Goal: Information Seeking & Learning: Learn about a topic

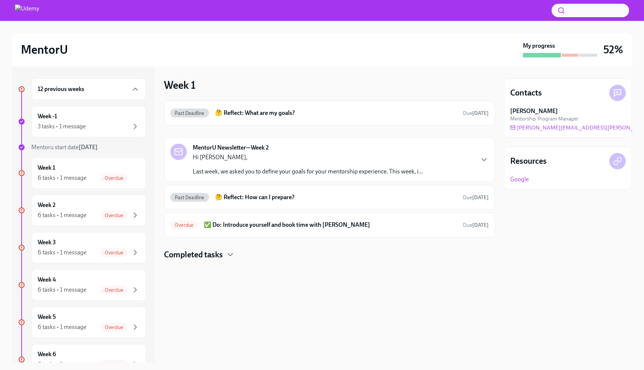
click at [107, 90] on div "12 previous weeks" at bounding box center [89, 89] width 102 height 9
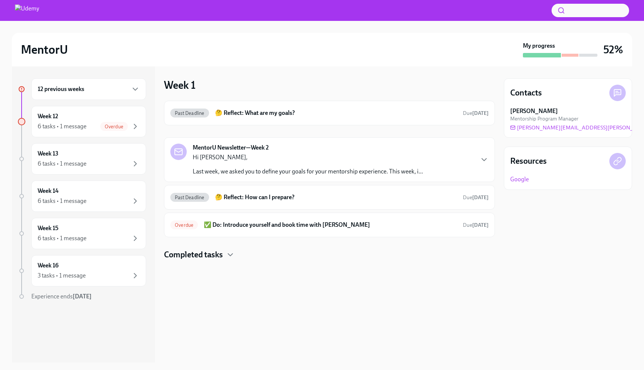
click at [107, 90] on div "12 previous weeks" at bounding box center [89, 89] width 102 height 9
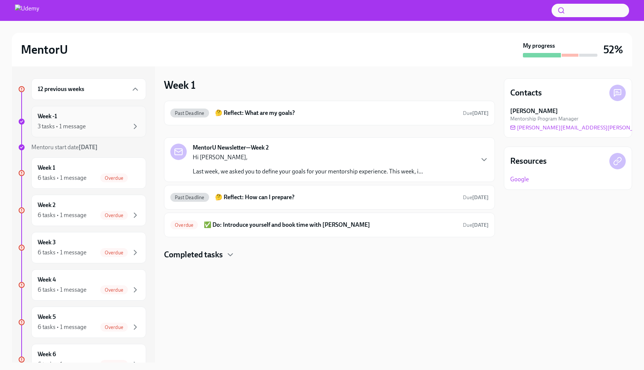
click at [91, 123] on div "3 tasks • 1 message" at bounding box center [89, 126] width 102 height 9
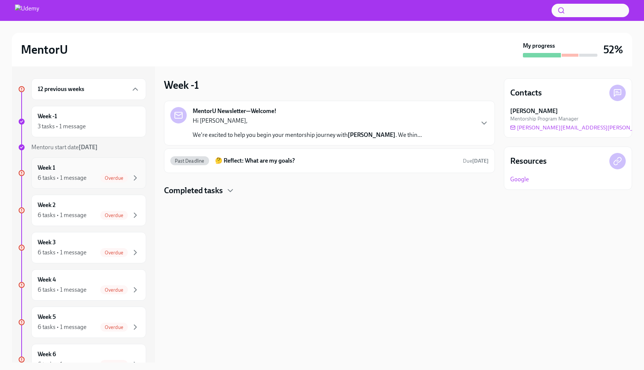
click at [63, 177] on div "6 tasks • 1 message" at bounding box center [62, 178] width 49 height 8
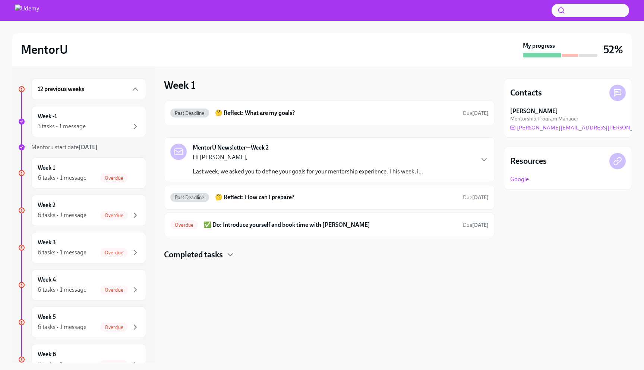
click at [263, 168] on p "Last week, we asked you to define your goals for your mentorship experience. Th…" at bounding box center [308, 171] width 230 height 8
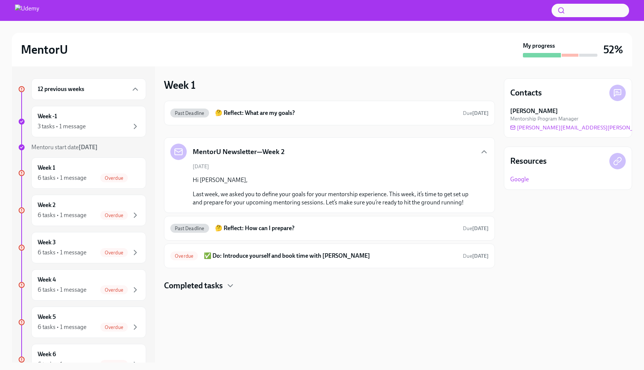
click at [263, 168] on div "[DATE] Hi [PERSON_NAME], Last week, we asked you to define your goals for your …" at bounding box center [329, 185] width 318 height 44
click at [255, 145] on div "MentorU Newsletter—Week 2" at bounding box center [227, 152] width 114 height 16
click at [249, 145] on div "MentorU Newsletter—Week 2" at bounding box center [227, 152] width 114 height 16
click at [482, 152] on icon "button" at bounding box center [484, 152] width 4 height 2
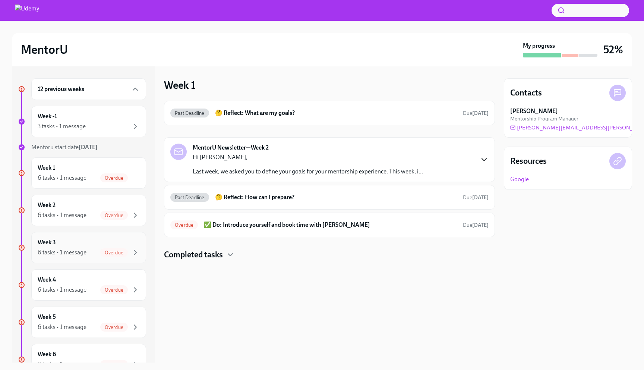
click at [91, 246] on div "Week 3 6 tasks • 1 message Overdue" at bounding box center [89, 247] width 102 height 19
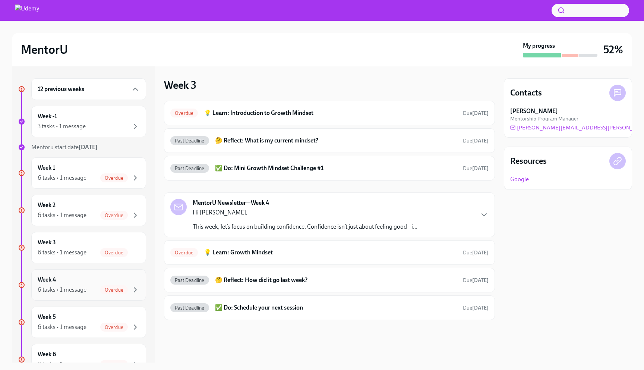
click at [82, 286] on div "6 tasks • 1 message" at bounding box center [62, 290] width 49 height 8
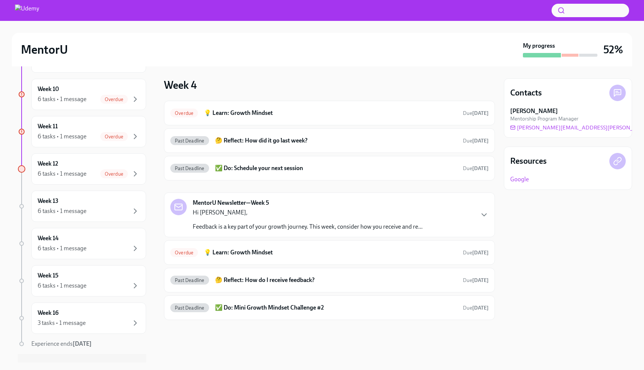
scroll to position [429, 0]
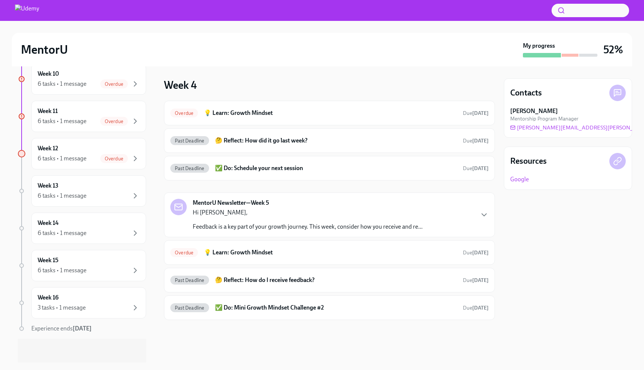
click at [49, 47] on h2 "MentorU" at bounding box center [44, 49] width 47 height 15
click at [32, 17] on div at bounding box center [322, 10] width 644 height 21
click at [33, 8] on img at bounding box center [27, 10] width 24 height 12
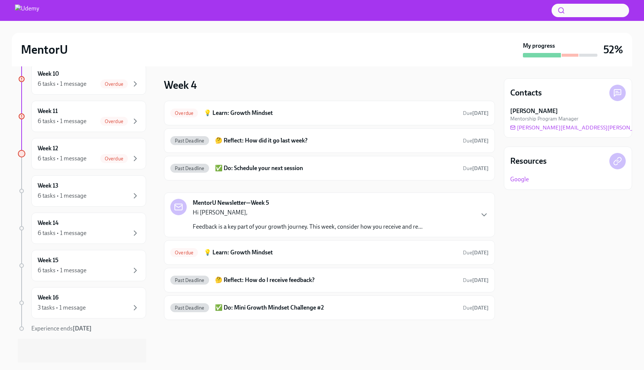
click at [29, 17] on div at bounding box center [322, 10] width 644 height 21
click at [573, 9] on button "button" at bounding box center [591, 10] width 78 height 13
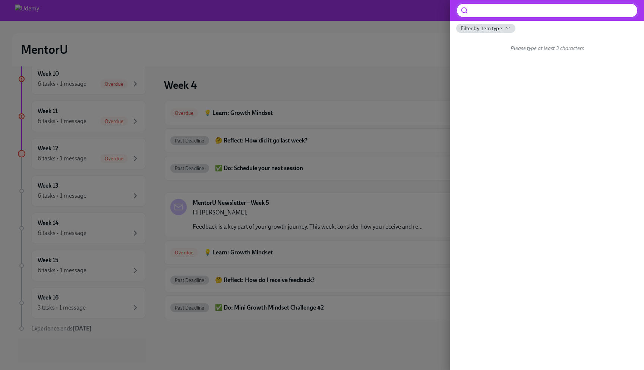
click at [485, 33] on div "Filter by item type" at bounding box center [485, 28] width 59 height 9
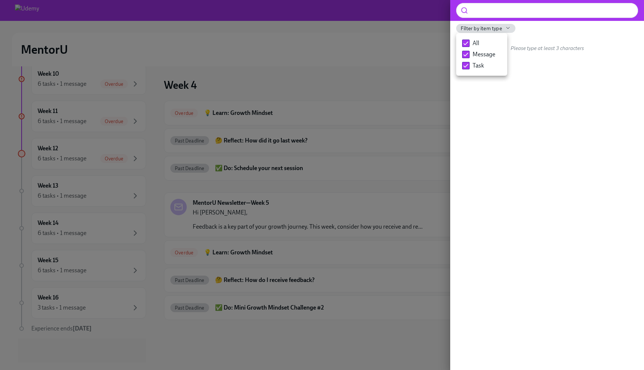
click at [375, 47] on div at bounding box center [322, 185] width 644 height 370
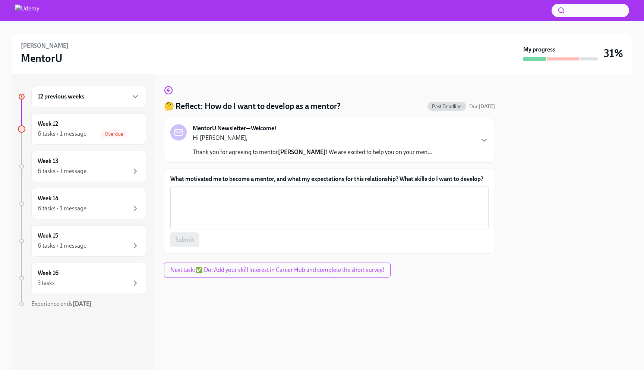
click at [239, 209] on textarea "What motivated me to become a mentor, and what my expectations for this relatio…" at bounding box center [329, 208] width 309 height 36
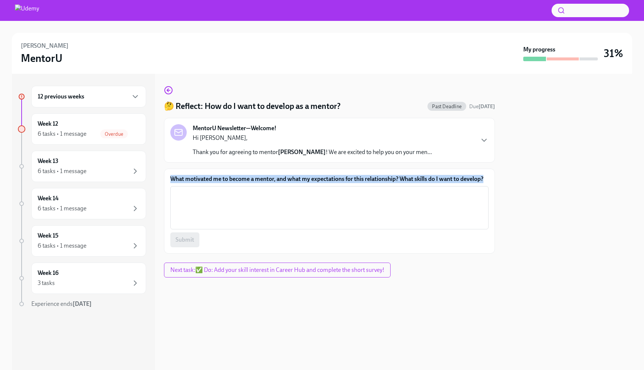
copy label "What motivated me to become a mentor, and what my expectations for this relatio…"
drag, startPoint x: 170, startPoint y: 178, endPoint x: 430, endPoint y: 185, distance: 259.9
click at [430, 185] on div "What motivated me to become a mentor, and what my expectations for this relatio…" at bounding box center [329, 211] width 331 height 85
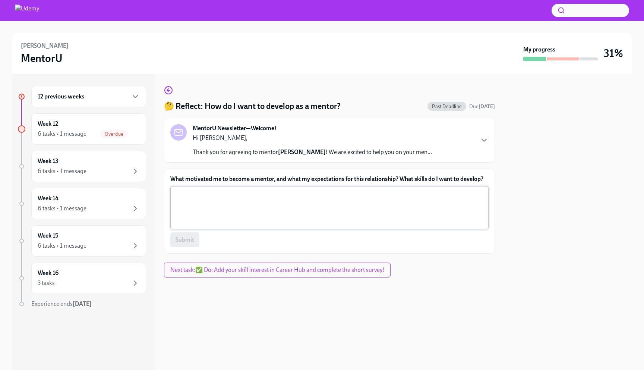
click at [317, 199] on textarea "What motivated me to become a mentor, and what my expectations for this relatio…" at bounding box center [329, 208] width 309 height 36
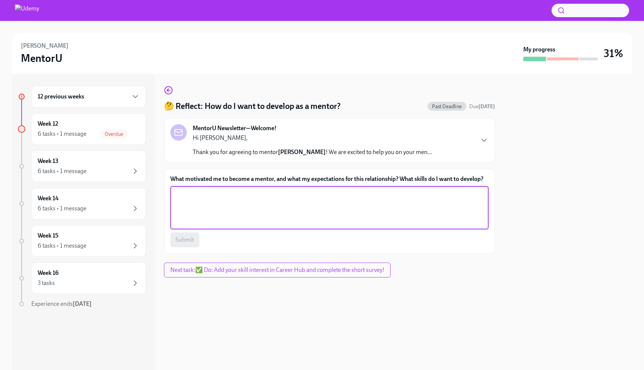
paste textarea "What motivated me to become a mentor was the desire to share my knowledge and e…"
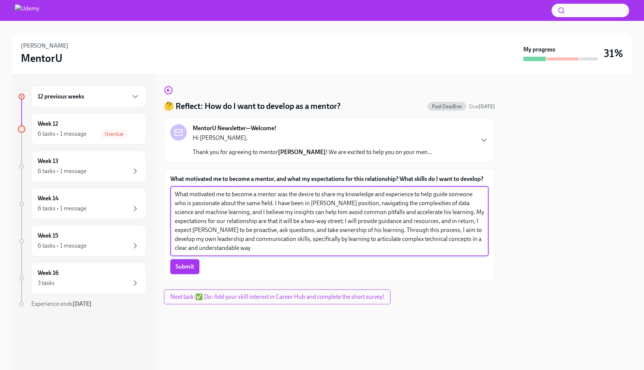
type textarea "What motivated me to become a mentor was the desire to share my knowledge and e…"
click at [186, 265] on span "Submit" at bounding box center [185, 266] width 19 height 7
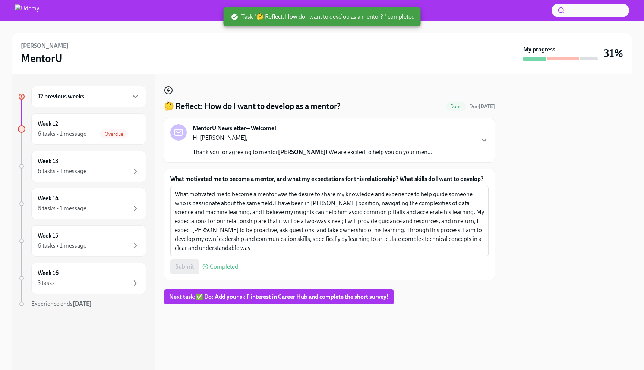
click at [167, 92] on icon "button" at bounding box center [168, 90] width 9 height 9
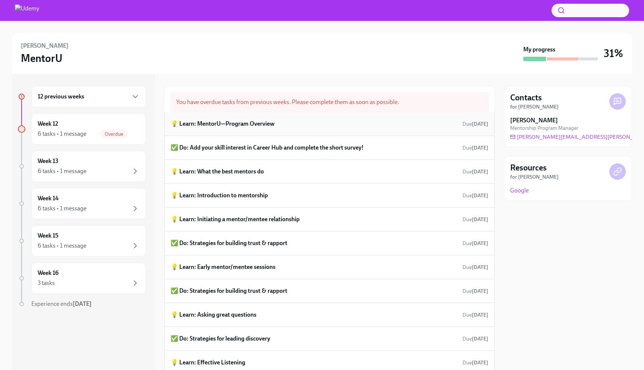
click at [267, 129] on div "💡 Learn: MentorU—Program Overview Due Jul 4th" at bounding box center [330, 123] width 318 height 11
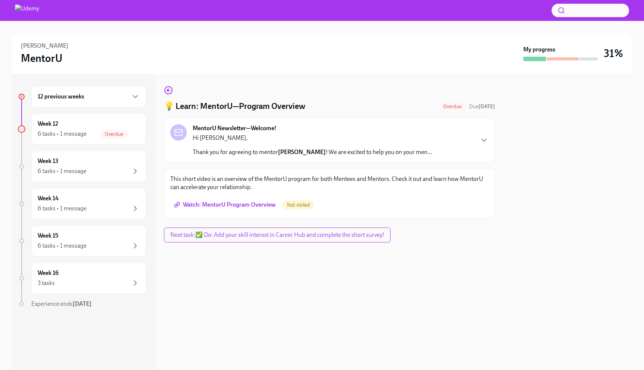
click at [255, 203] on span "Watch: MentorU Program Overview" at bounding box center [226, 204] width 100 height 7
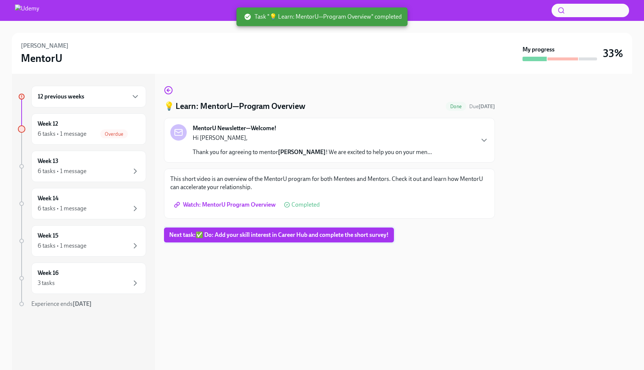
click at [309, 240] on button "Next task : ✅ Do: Add your skill interest in Career Hub and complete the short …" at bounding box center [279, 234] width 230 height 15
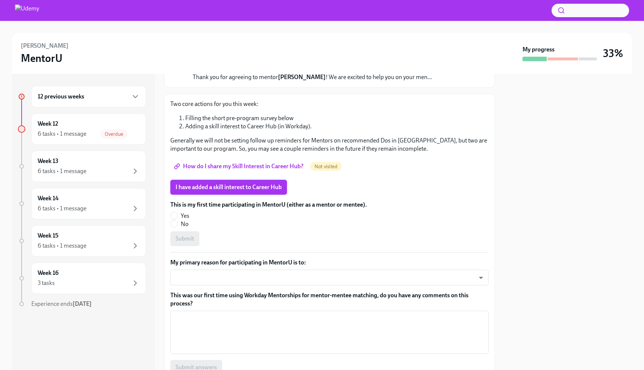
scroll to position [75, 0]
click at [253, 187] on span "I have added a skill interest to Career Hub" at bounding box center [229, 186] width 106 height 7
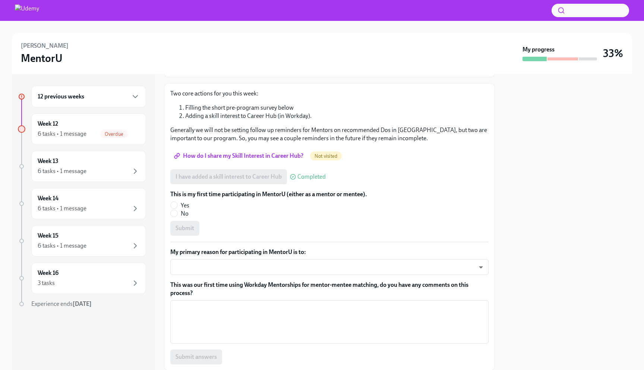
scroll to position [86, 0]
click at [175, 204] on input "Yes" at bounding box center [174, 204] width 7 height 7
radio input "true"
click at [178, 231] on button "Submit" at bounding box center [184, 227] width 29 height 15
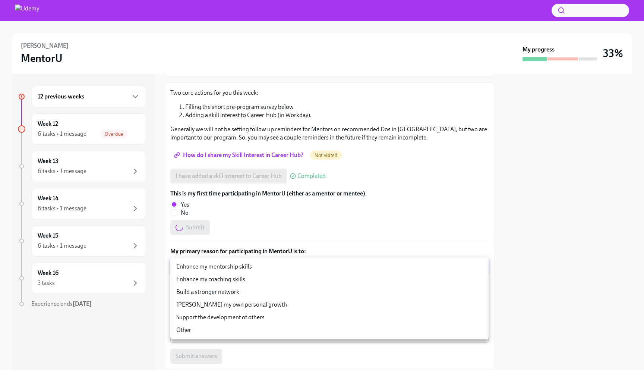
click at [202, 269] on body "Tyler Teschon MentorU My progress 33% 12 previous weeks Week 12 6 tasks • 1 mes…" at bounding box center [322, 185] width 644 height 370
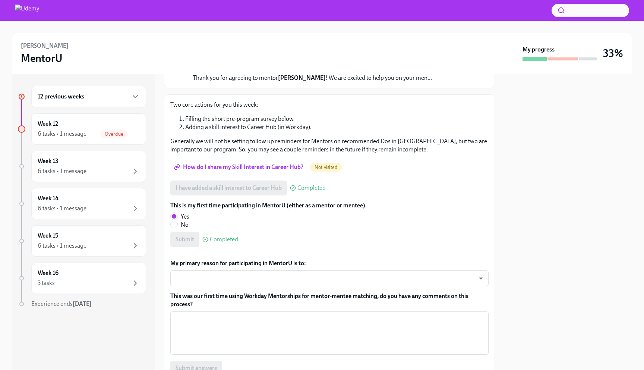
scroll to position [76, 0]
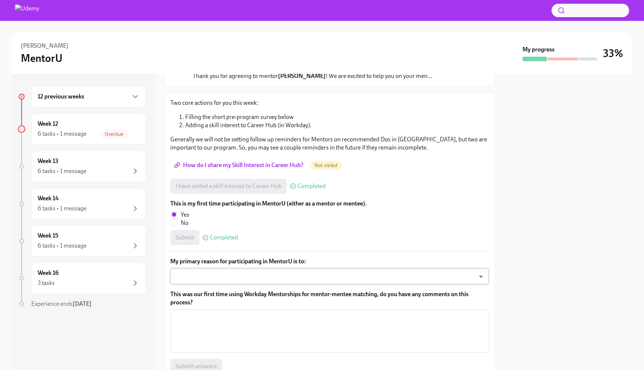
click at [233, 280] on body "Tyler Teschon MentorU My progress 33% 12 previous weeks Week 12 6 tasks • 1 mes…" at bounding box center [322, 185] width 644 height 370
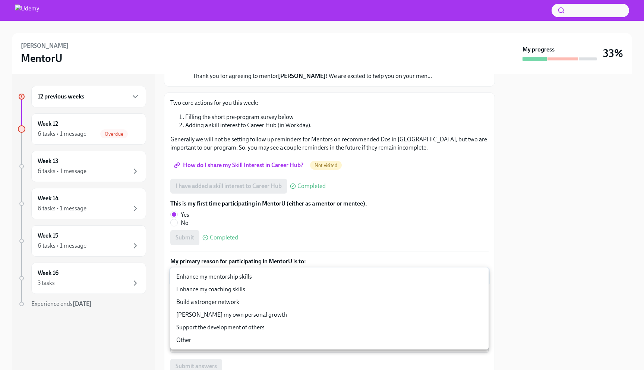
click at [233, 325] on li "Support the development of others" at bounding box center [329, 327] width 318 height 13
type input "GG6lTrgcR"
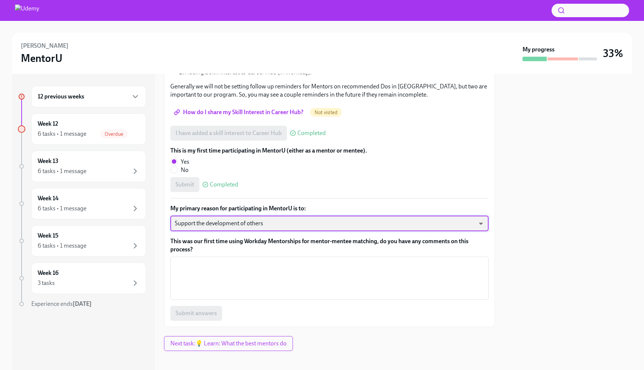
scroll to position [134, 0]
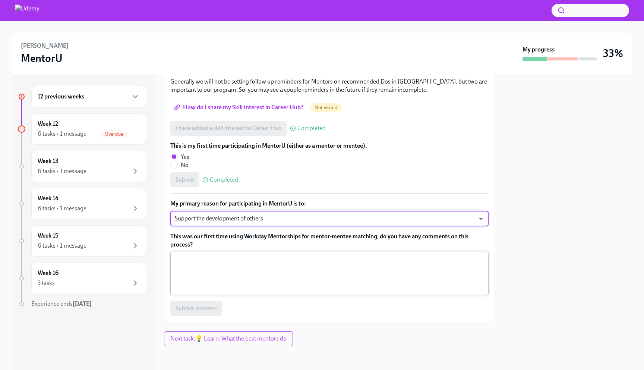
click at [208, 273] on textarea "This was our first time using Workday Mentorships for mentor-mentee matching, d…" at bounding box center [329, 273] width 309 height 36
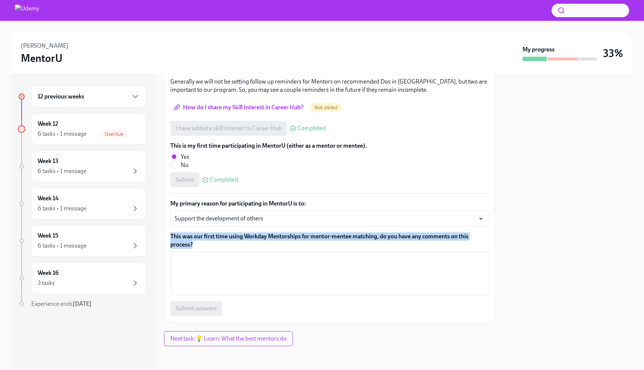
drag, startPoint x: 194, startPoint y: 245, endPoint x: 166, endPoint y: 236, distance: 29.7
click at [166, 236] on div "Two core actions for you this week: Filling the short pre-program survey below …" at bounding box center [329, 178] width 331 height 287
copy label "This was our first time using Workday Mentorships for mentor-mentee matching, d…"
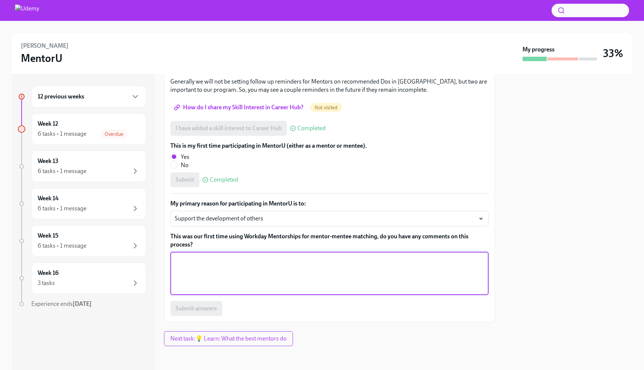
click at [256, 267] on textarea "This was our first time using Workday Mentorships for mentor-mentee matching, d…" at bounding box center [329, 273] width 309 height 36
paste textarea "Comments on the Workday Mentorship Process The Workday Mentorship program provi…"
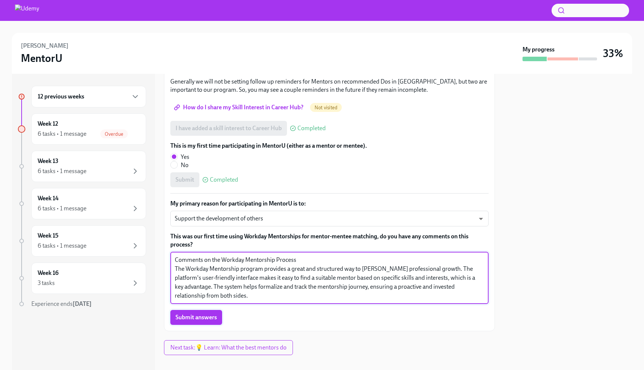
type textarea "Comments on the Workday Mentorship Process The Workday Mentorship program provi…"
click at [213, 316] on span "Submit answers" at bounding box center [196, 317] width 41 height 7
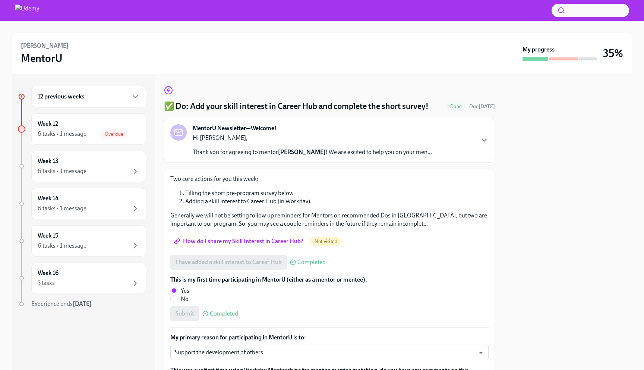
scroll to position [143, 0]
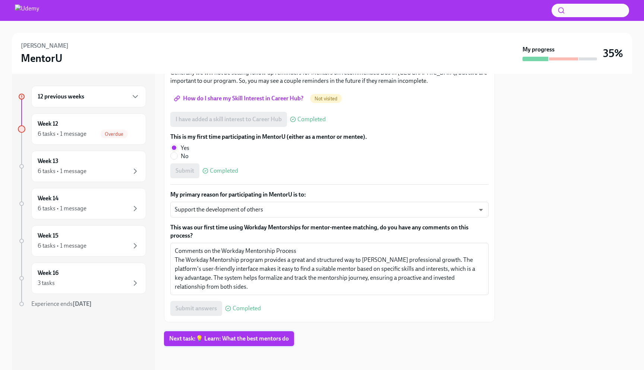
click at [235, 338] on span "Next task : 💡 Learn: What the best mentors do" at bounding box center [229, 338] width 120 height 7
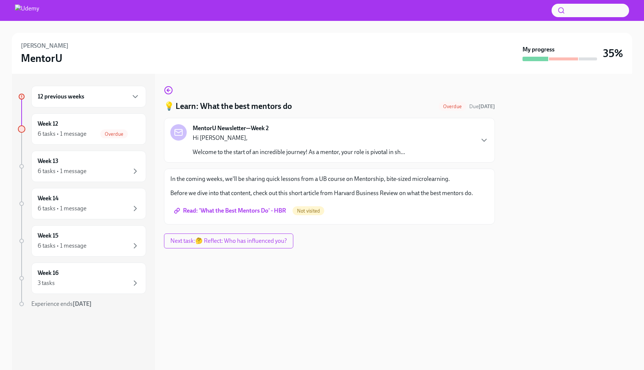
click at [251, 207] on link "Read: 'What the Best Mentors Do' - HBR" at bounding box center [230, 210] width 121 height 15
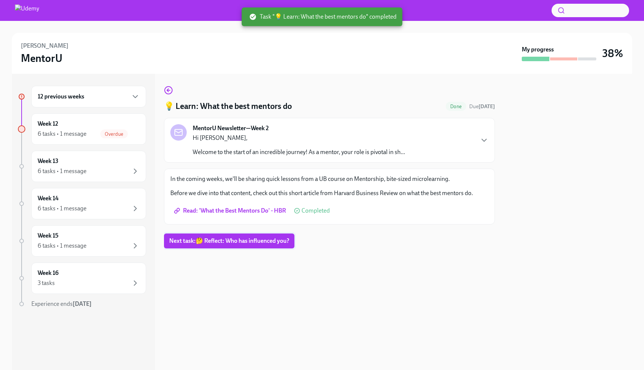
click at [222, 239] on span "Next task : 🤔 Reflect: Who has influenced you?" at bounding box center [229, 240] width 120 height 7
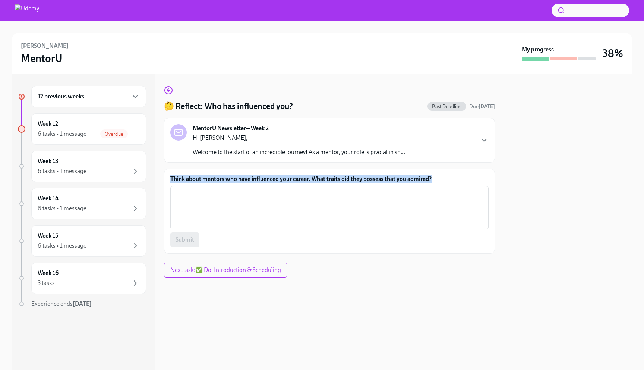
drag, startPoint x: 169, startPoint y: 176, endPoint x: 433, endPoint y: 177, distance: 264.0
click at [433, 177] on div "Think about mentors who have influenced your career. What traits did they posse…" at bounding box center [329, 211] width 331 height 85
copy label "Think about mentors who have influenced your career. What traits did they posse…"
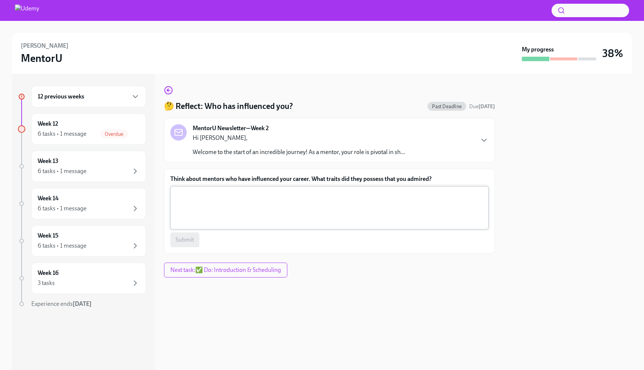
click at [271, 226] on div "x ​" at bounding box center [329, 207] width 318 height 43
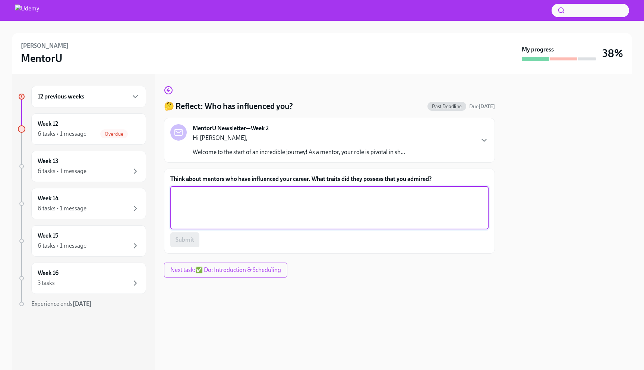
paste textarea "Mentors who have influenced my career in machine learning have been instrumenta…"
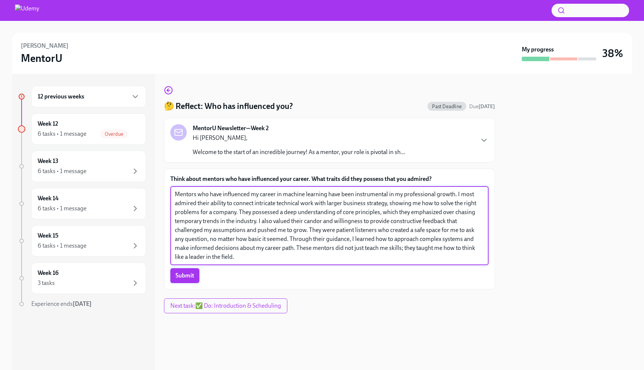
type textarea "Mentors who have influenced my career in machine learning have been instrumenta…"
click at [186, 277] on span "Submit" at bounding box center [185, 275] width 19 height 7
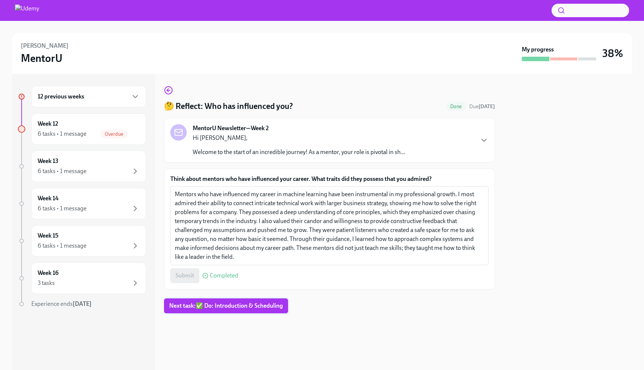
click at [200, 307] on span "Next task : ✅ Do: Introduction & Scheduling" at bounding box center [226, 305] width 114 height 7
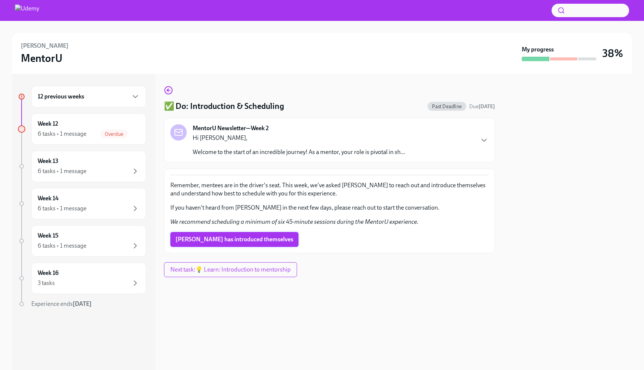
click at [208, 236] on span "Tyler has introduced themselves" at bounding box center [235, 239] width 118 height 7
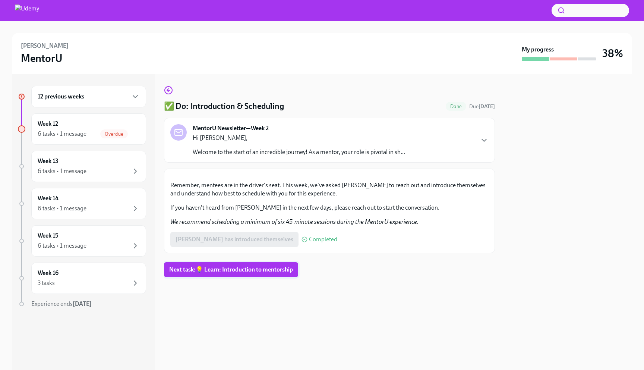
click at [220, 269] on span "Next task : 💡 Learn: Introduction to mentorship" at bounding box center [231, 269] width 124 height 7
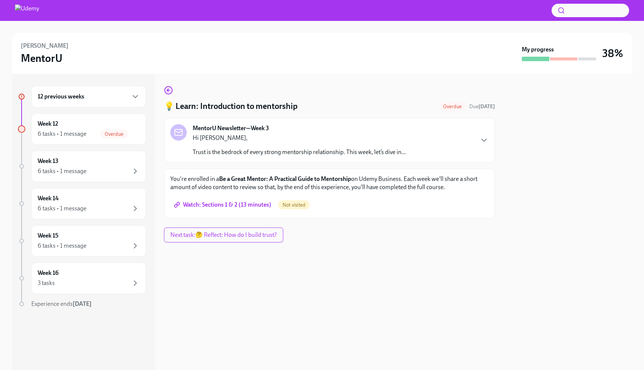
click at [229, 206] on span "Watch: Sections 1 & 2 (13 minutes)" at bounding box center [224, 204] width 96 height 7
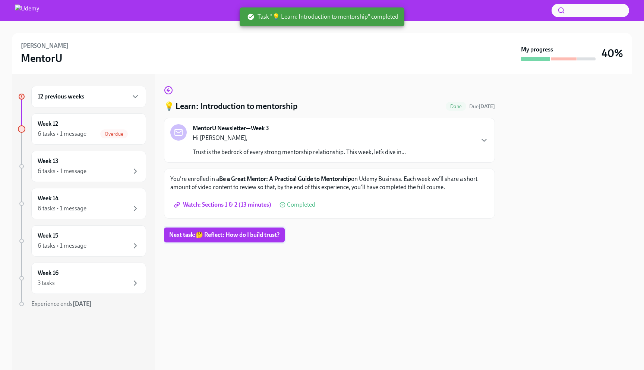
click at [259, 238] on span "Next task : 🤔 Reflect: How do I build trust?" at bounding box center [224, 234] width 110 height 7
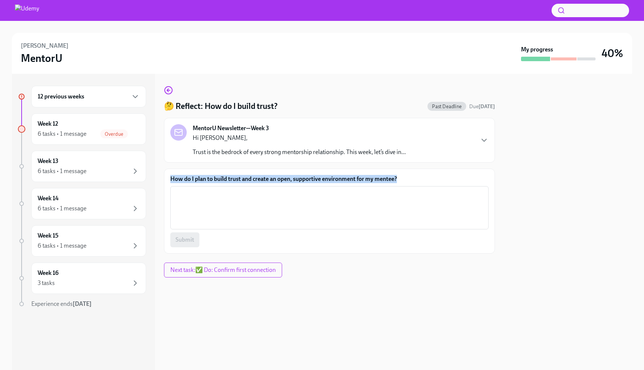
drag, startPoint x: 168, startPoint y: 178, endPoint x: 417, endPoint y: 180, distance: 249.4
click at [417, 180] on div "How do I plan to build trust and create an open, supportive environment for my …" at bounding box center [329, 211] width 331 height 85
copy label "How do I plan to build trust and create an open, supportive environment for my …"
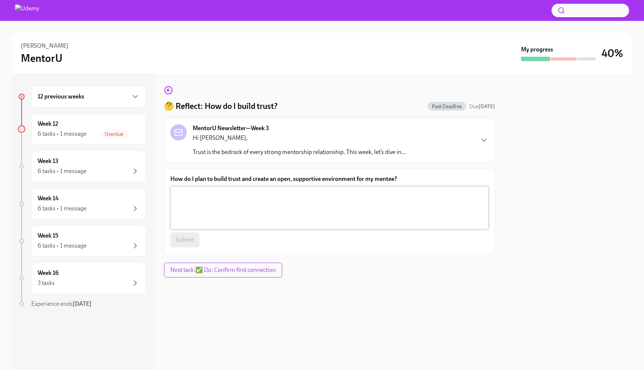
click at [264, 213] on textarea "How do I plan to build trust and create an open, supportive environment for my …" at bounding box center [329, 208] width 309 height 36
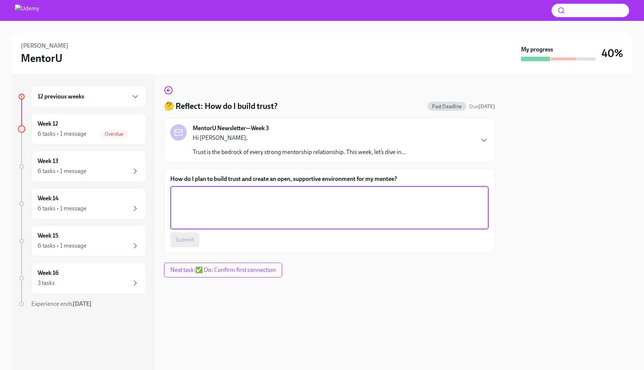
paste textarea "I plan to build trust and create an open, supportive environment by actively li…"
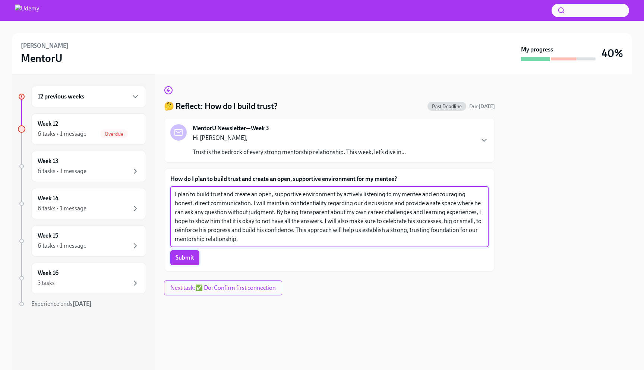
type textarea "I plan to build trust and create an open, supportive environment by actively li…"
click at [186, 261] on span "Submit" at bounding box center [185, 257] width 19 height 7
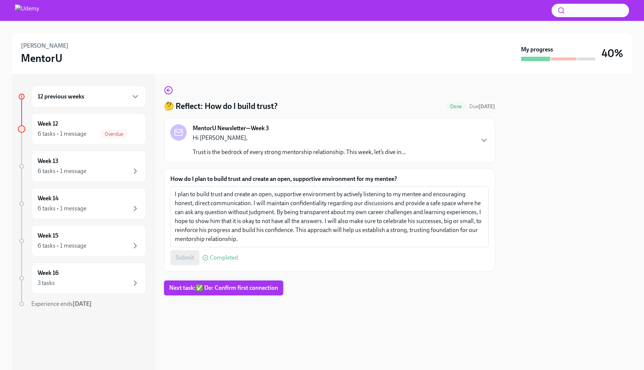
click at [213, 290] on span "Next task : ✅ Do: Confirm first connection" at bounding box center [223, 287] width 109 height 7
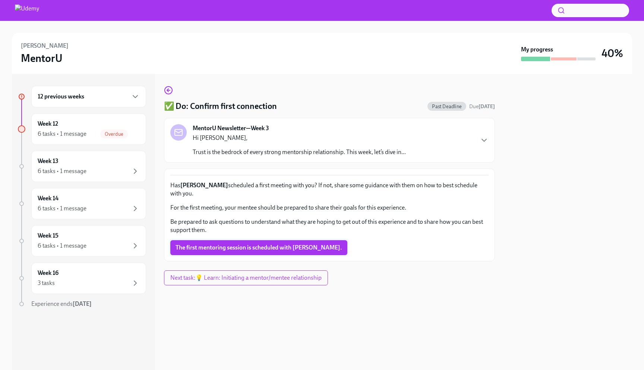
click at [217, 244] on button "The first mentoring session is scheduled with Tyler." at bounding box center [258, 247] width 177 height 15
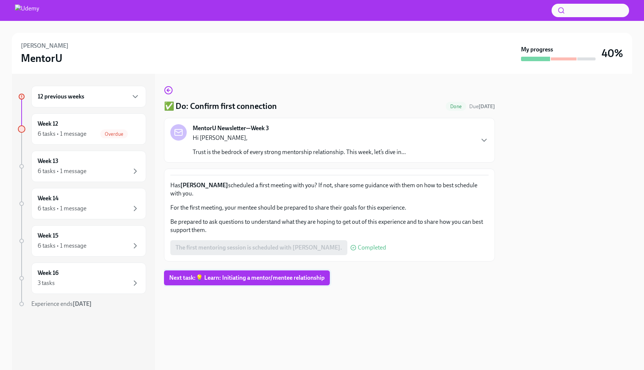
click at [217, 274] on span "Next task : 💡 Learn: Initiating a mentor/mentee relationship" at bounding box center [246, 277] width 155 height 7
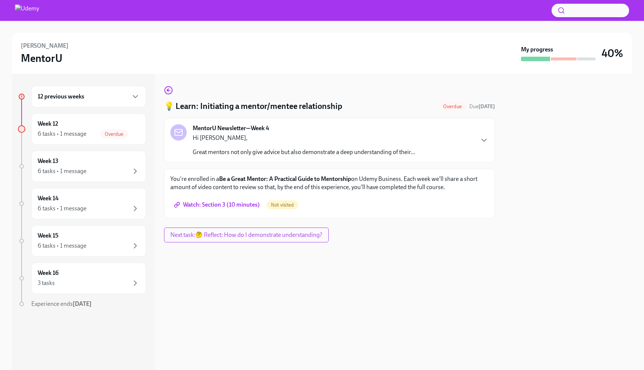
click at [227, 204] on span "Watch: Section 3 (10 minutes)" at bounding box center [218, 204] width 84 height 7
click at [246, 206] on span "Watch: Section 3 (10 minutes)" at bounding box center [218, 204] width 84 height 7
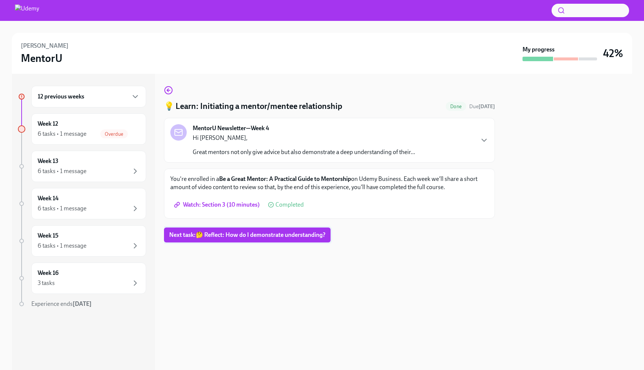
click at [268, 235] on span "Next task : 🤔 Reflect: How do I demonstrate understanding?" at bounding box center [247, 234] width 156 height 7
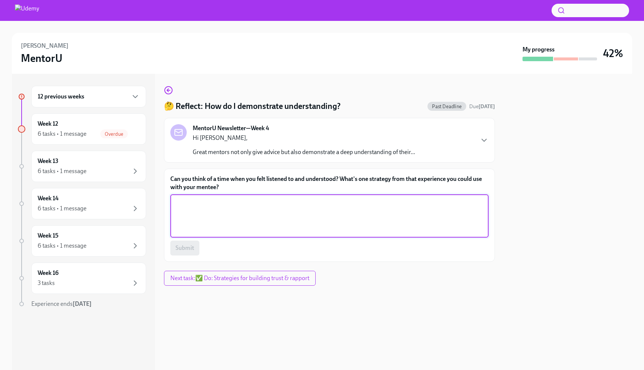
click at [259, 210] on textarea "Can you think of a time when you felt listened to and understood? What's one st…" at bounding box center [329, 216] width 309 height 36
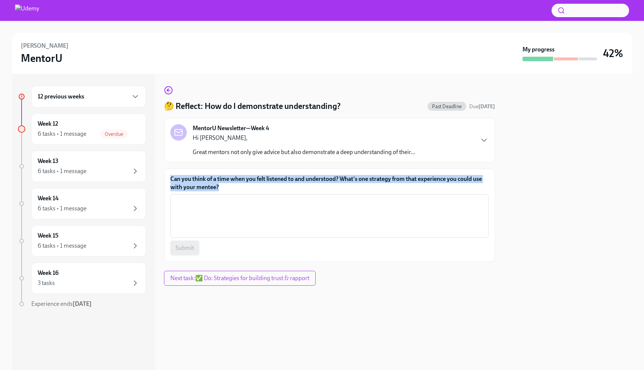
drag, startPoint x: 219, startPoint y: 188, endPoint x: 166, endPoint y: 177, distance: 54.2
click at [166, 177] on div "Can you think of a time when you felt listened to and understood? What's one st…" at bounding box center [329, 215] width 331 height 93
copy label "Can you think of a time when you felt listened to and understood? What's one st…"
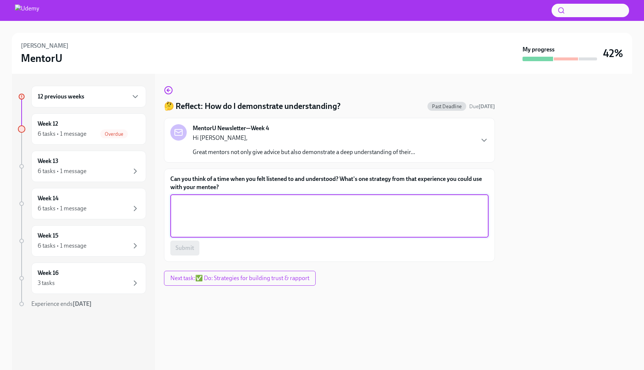
click at [309, 222] on textarea "Can you think of a time when you felt listened to and understood? What's one st…" at bounding box center [329, 216] width 309 height 36
paste textarea "I recall a time in my career when a senior leader genuinely listened to my conc…"
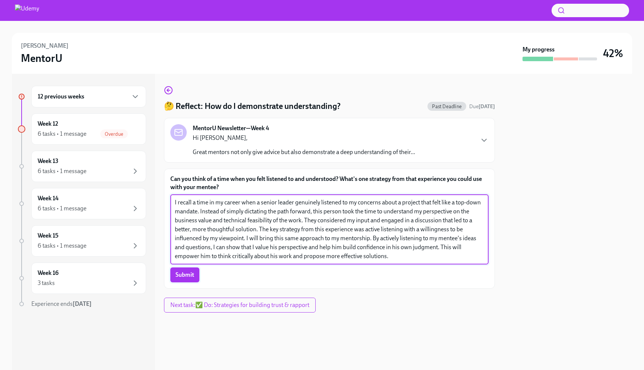
type textarea "I recall a time in my career when a senior leader genuinely listened to my conc…"
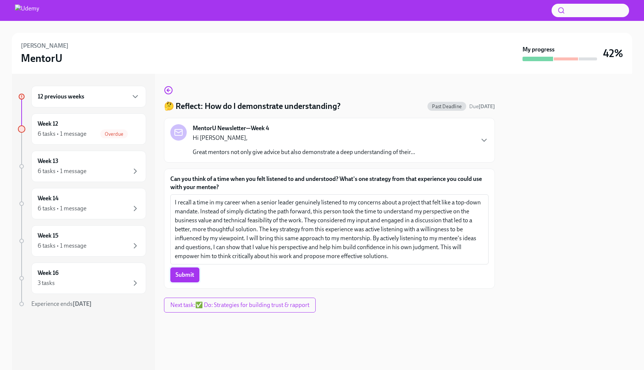
click at [191, 277] on span "Submit" at bounding box center [185, 274] width 19 height 7
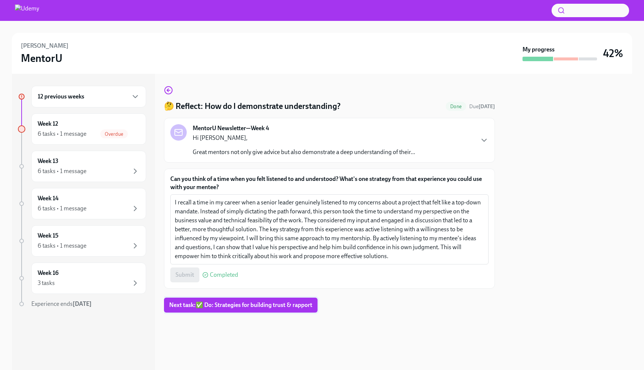
click at [224, 309] on span "Next task : ✅ Do: Strategies for building trust & rapport" at bounding box center [240, 304] width 143 height 7
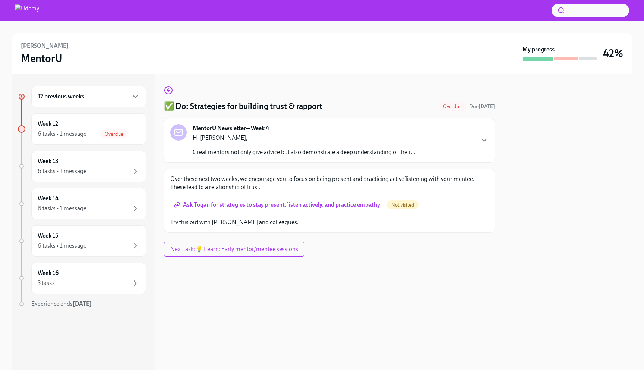
click at [265, 208] on span "Ask Toqan for strategies to stay present, listen actively, and practice empathy" at bounding box center [278, 204] width 205 height 7
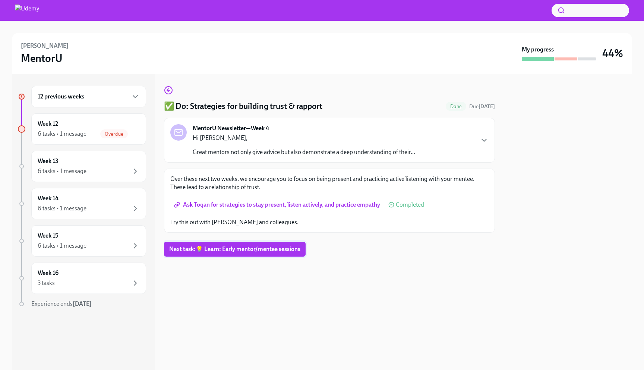
click at [263, 244] on button "Next task : 💡 Learn: Early mentor/mentee sessions" at bounding box center [235, 249] width 142 height 15
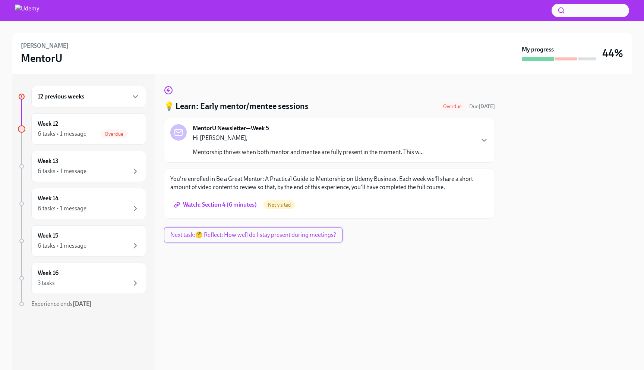
click at [244, 238] on span "Next task : 🤔 Reflect: How well do I stay present during meetings?" at bounding box center [253, 234] width 166 height 7
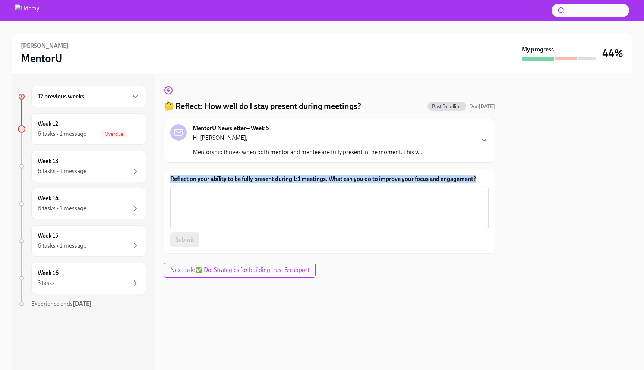
drag, startPoint x: 170, startPoint y: 178, endPoint x: 478, endPoint y: 182, distance: 308.4
click at [478, 182] on div "Reflect on your ability to be fully present during 1:1 meetings. What can you d…" at bounding box center [329, 211] width 331 height 85
copy label "Reflect on your ability to be fully present during 1:1 meetings. What can you d…"
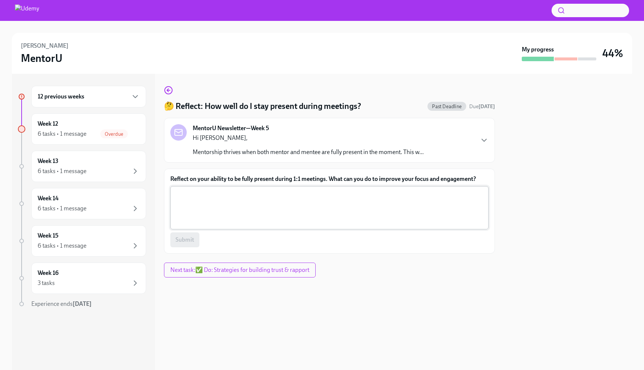
click at [297, 218] on textarea "Reflect on your ability to be fully present during 1:1 meetings. What can you d…" at bounding box center [329, 208] width 309 height 36
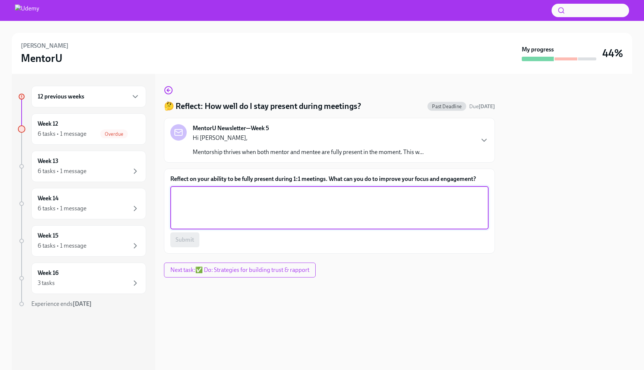
paste textarea "Being fully present during 1:1 meetings is a skill I am actively working to imp…"
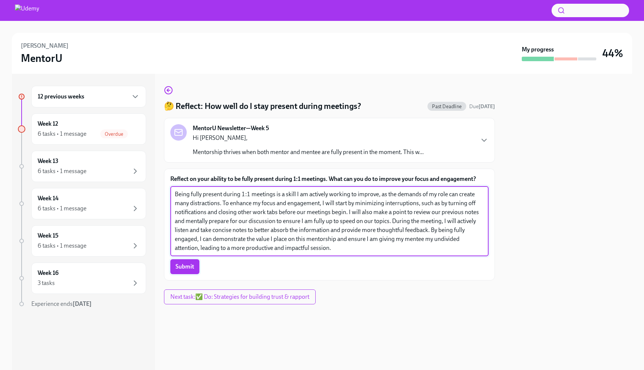
type textarea "Being fully present during 1:1 meetings is a skill I am actively working to imp…"
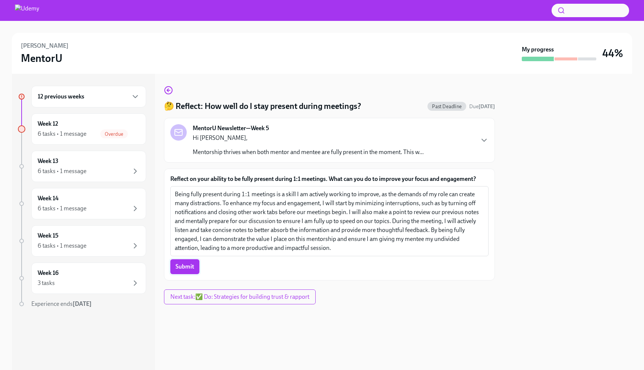
click at [185, 268] on span "Submit" at bounding box center [185, 266] width 19 height 7
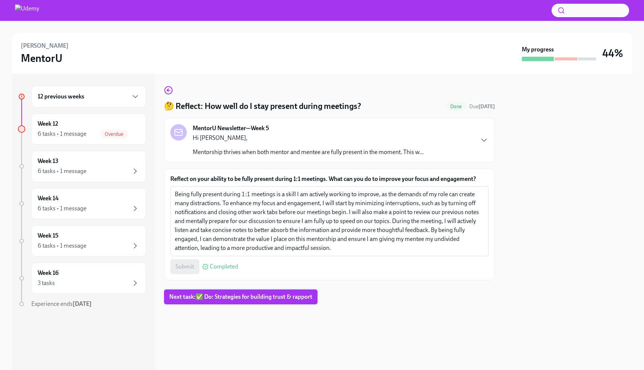
click at [208, 296] on span "Next task : ✅ Do: Strategies for building trust & rapport" at bounding box center [240, 296] width 143 height 7
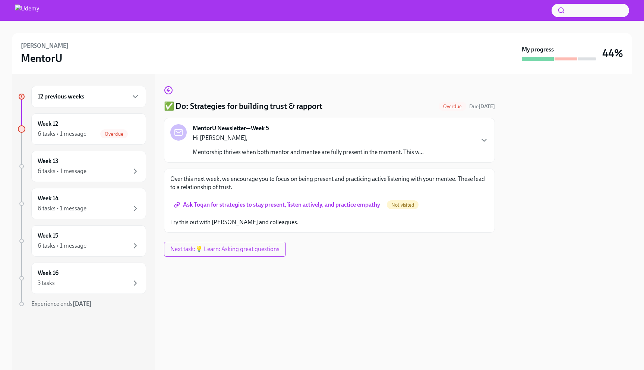
click at [254, 205] on span "Ask Toqan for strategies to stay present, listen actively, and practice empathy" at bounding box center [278, 204] width 205 height 7
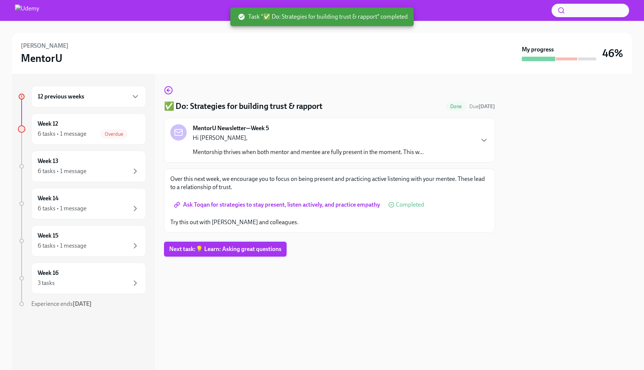
click at [267, 246] on span "Next task : 💡 Learn: Asking great questions" at bounding box center [225, 248] width 112 height 7
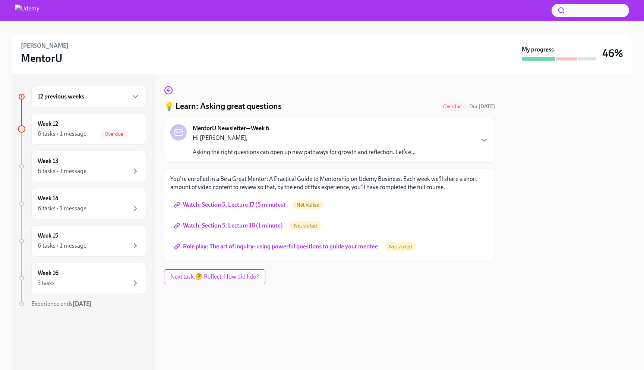
click at [268, 205] on span "Watch: Section 5, Lecture 17 (5 minutes)" at bounding box center [231, 204] width 110 height 7
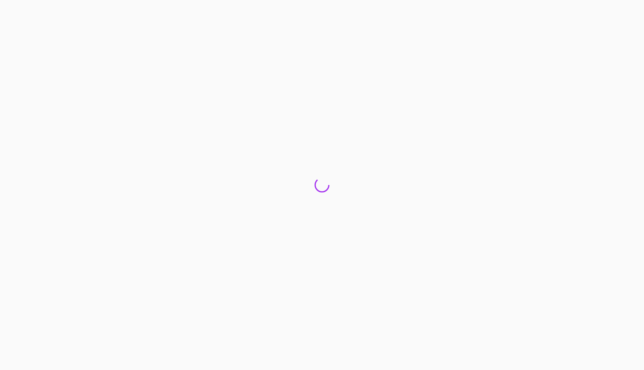
click at [267, 224] on div at bounding box center [322, 185] width 644 height 370
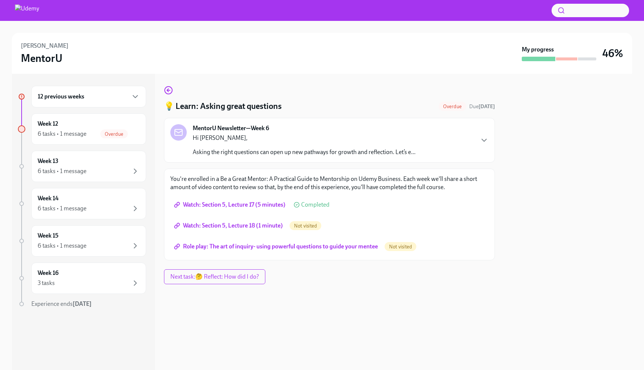
click at [244, 225] on span "Watch: Section 5, Lecture 18 (1 minute)" at bounding box center [229, 225] width 107 height 7
click at [279, 246] on span "Role play: The art of inquiry- using powerful questions to guide your mentee" at bounding box center [277, 246] width 202 height 7
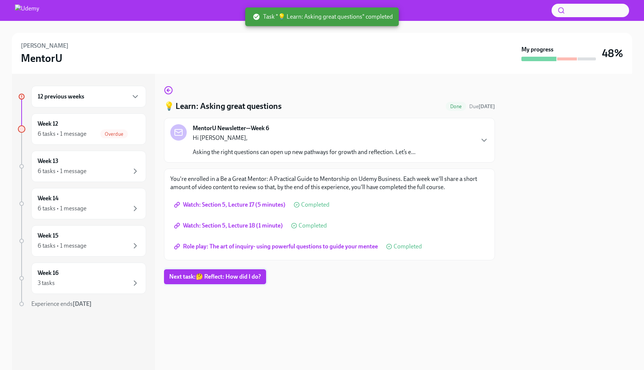
click at [245, 276] on span "Next task : 🤔 Reflect: How did I do?" at bounding box center [215, 276] width 92 height 7
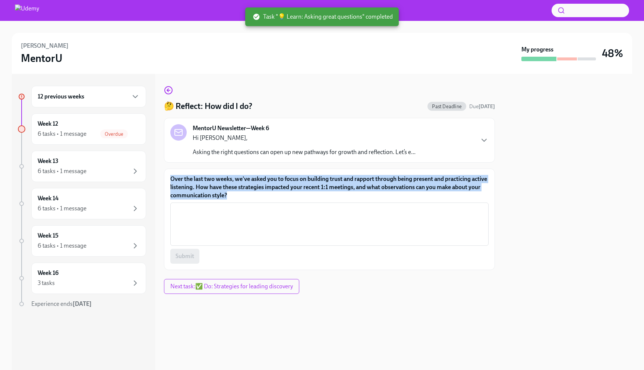
drag, startPoint x: 245, startPoint y: 193, endPoint x: 164, endPoint y: 177, distance: 82.4
click at [164, 177] on div "Over the last two weeks, we've asked you to focus on building trust and rapport…" at bounding box center [329, 219] width 331 height 101
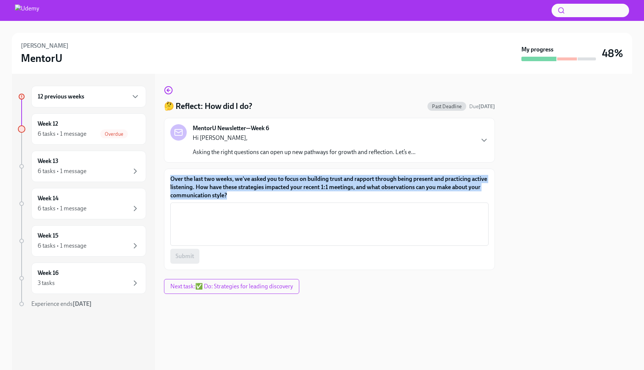
copy label "Over the last two weeks, we've asked you to focus on building trust and rapport…"
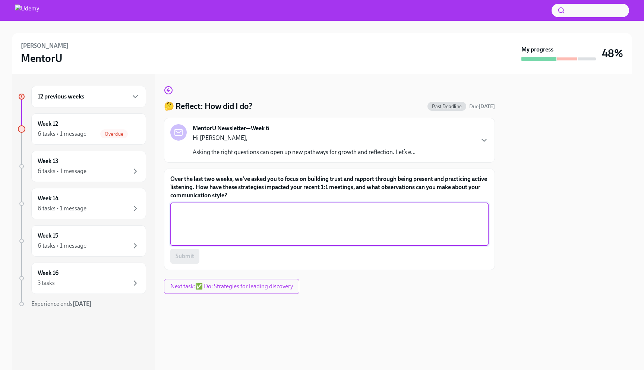
click at [288, 224] on textarea "Over the last two weeks, we've asked you to focus on building trust and rapport…" at bounding box center [329, 224] width 309 height 36
paste textarea "Focusing on active listening and being fully present has significantly impacted…"
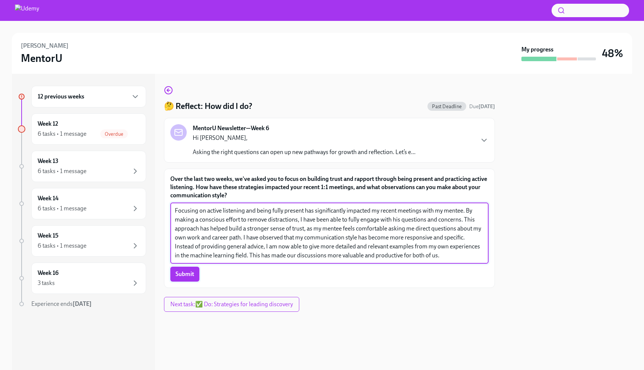
type textarea "Focusing on active listening and being fully present has significantly impacted…"
click at [192, 272] on span "Submit" at bounding box center [185, 273] width 19 height 7
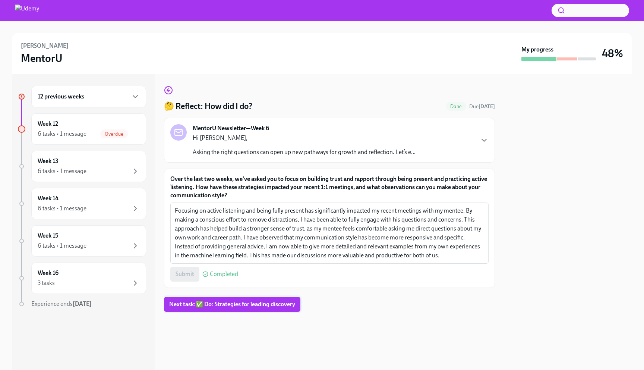
click at [199, 306] on span "Next task : ✅ Do: Strategies for leading discovery" at bounding box center [232, 303] width 126 height 7
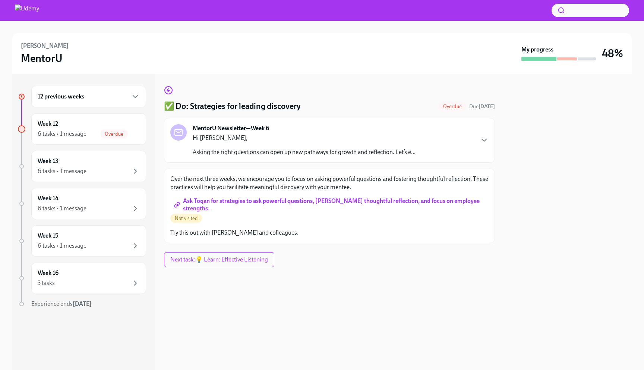
click at [227, 203] on span "Ask Toqan for strategies to ask powerful questions, foster thoughtful reflectio…" at bounding box center [330, 204] width 308 height 7
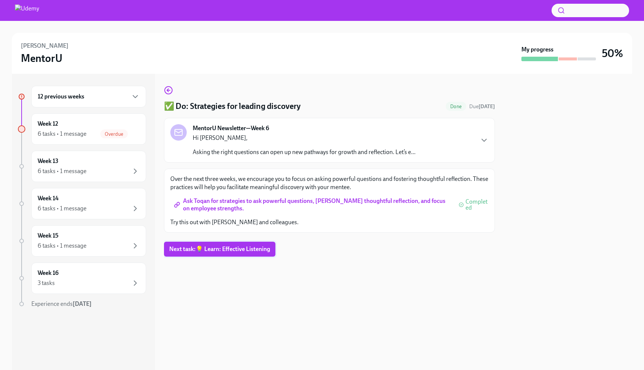
click at [204, 252] on span "Next task : 💡 Learn: Effective Listening" at bounding box center [219, 248] width 101 height 7
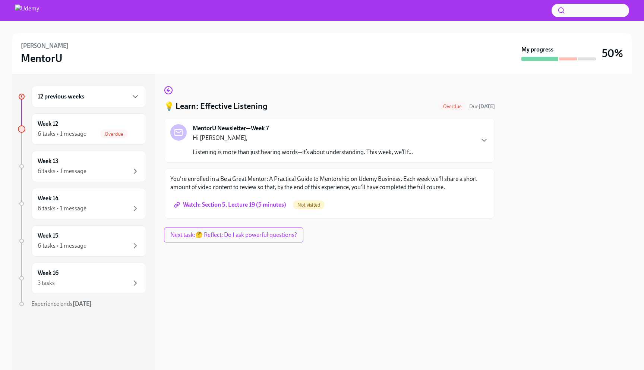
click at [233, 206] on span "Watch: Section 5, Lecture 19 (5 minutes)" at bounding box center [231, 204] width 111 height 7
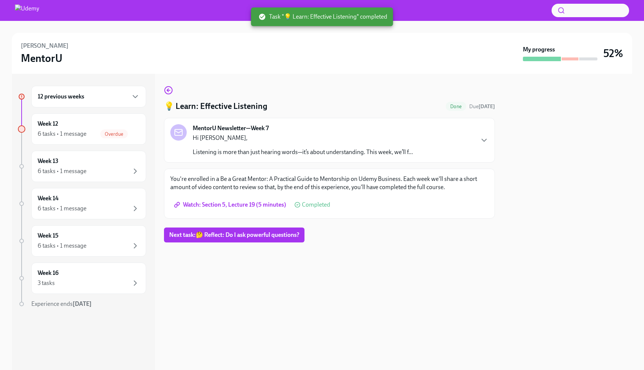
click at [249, 233] on span "Next task : 🤔 Reflect: Do I ask powerful questions?" at bounding box center [234, 234] width 130 height 7
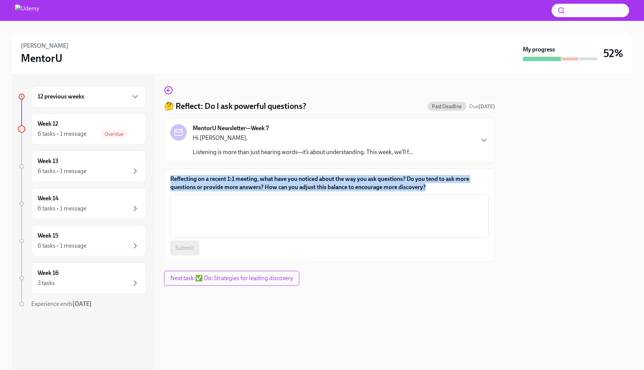
drag, startPoint x: 170, startPoint y: 179, endPoint x: 428, endPoint y: 192, distance: 258.7
click at [428, 192] on div "Reflecting on a recent 1:1 meeting, what have you noticed about the way you ask…" at bounding box center [329, 215] width 331 height 93
copy label "Reflecting on a recent 1:1 meeting, what have you noticed about the way you ask…"
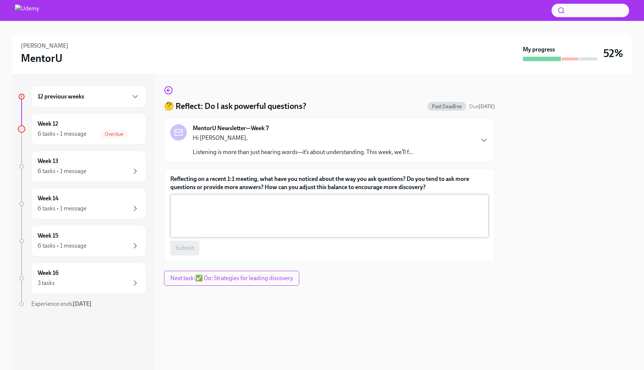
click at [236, 217] on textarea "Reflecting on a recent 1:1 meeting, what have you noticed about the way you ask…" at bounding box center [329, 216] width 309 height 36
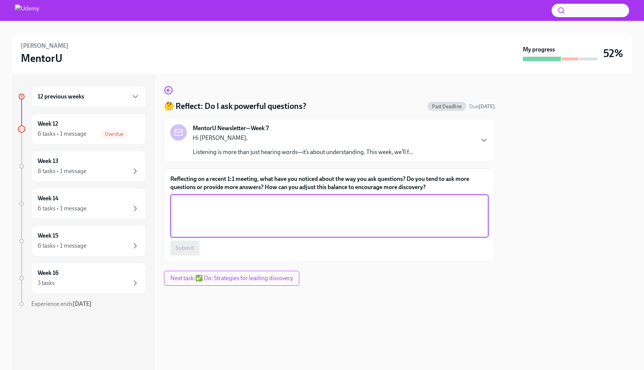
paste textarea "Reflecting on my recent meetings, I have noticed a tendency to provide more ans…"
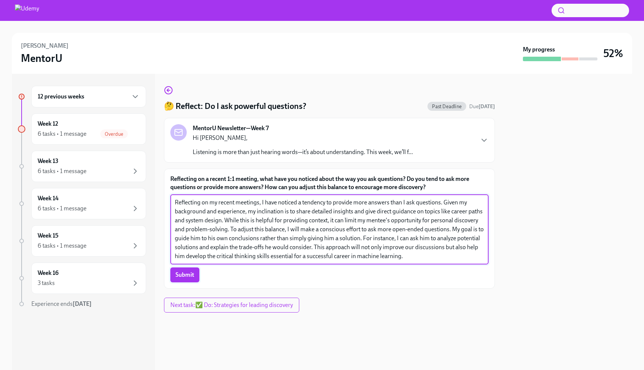
type textarea "Reflecting on my recent meetings, I have noticed a tendency to provide more ans…"
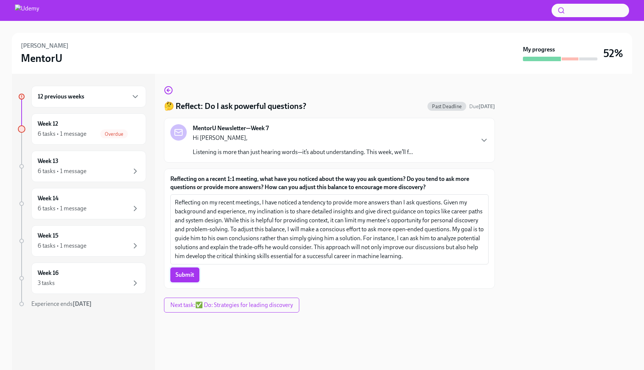
click at [189, 277] on span "Submit" at bounding box center [185, 274] width 19 height 7
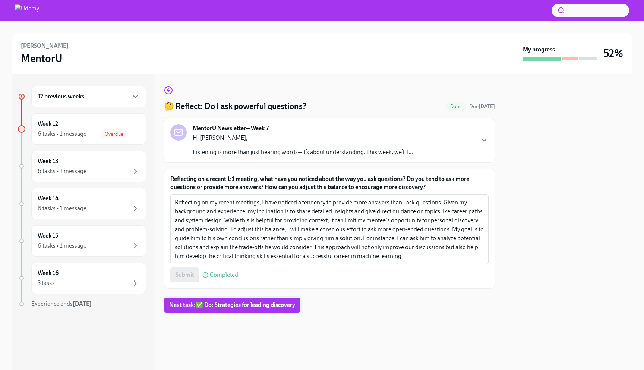
click at [209, 304] on span "Next task : ✅ Do: Strategies for leading discovery" at bounding box center [232, 304] width 126 height 7
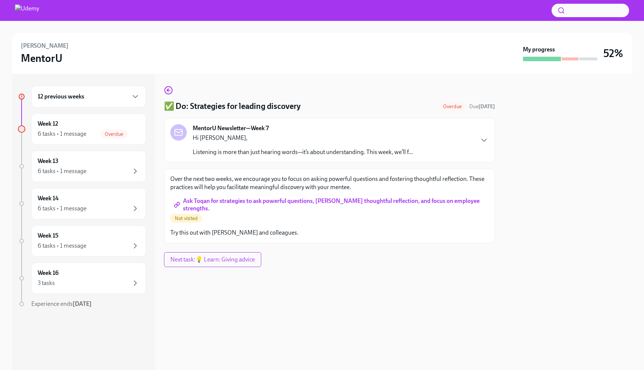
click at [201, 204] on span "Ask Toqan for strategies to ask powerful questions, foster thoughtful reflectio…" at bounding box center [330, 204] width 308 height 7
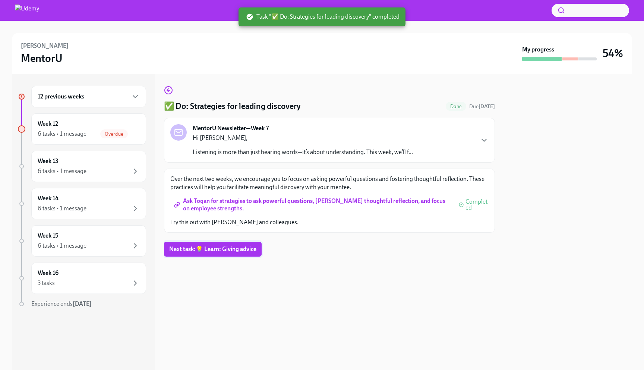
click at [223, 252] on span "Next task : 💡 Learn: Giving advice" at bounding box center [212, 248] width 87 height 7
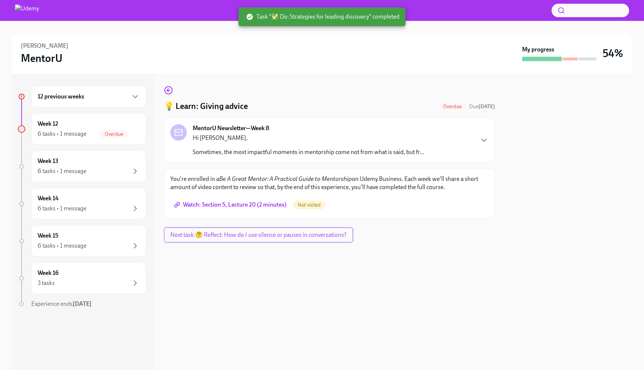
click at [249, 238] on span "Next task : 🤔 Reflect: How do I use silence or pauses in conversations?" at bounding box center [258, 234] width 176 height 7
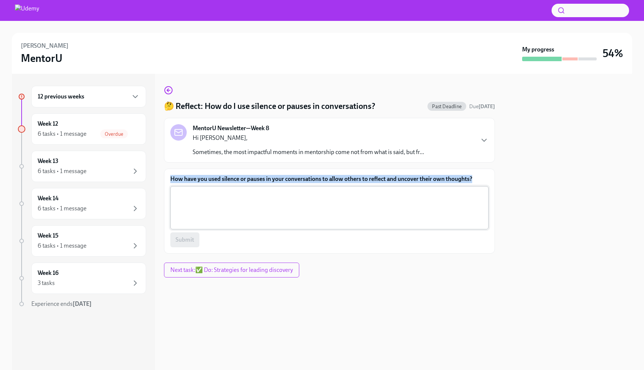
drag, startPoint x: 170, startPoint y: 179, endPoint x: 463, endPoint y: 187, distance: 292.4
click at [463, 187] on form "How have you used silence or pauses in your conversations to allow others to re…" at bounding box center [329, 211] width 318 height 72
copy form "How have you used silence or pauses in your conversations to allow others to re…"
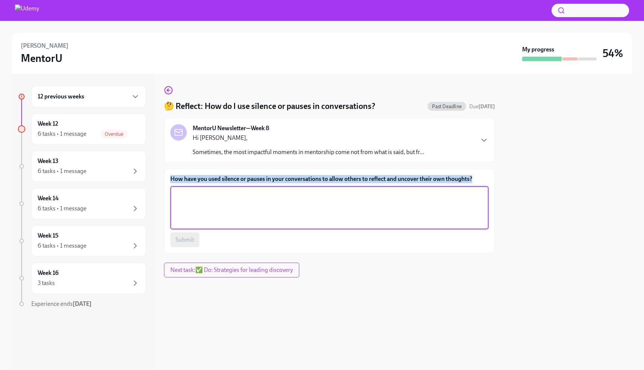
click at [258, 205] on textarea "How have you used silence or pauses in your conversations to allow others to re…" at bounding box center [329, 208] width 309 height 36
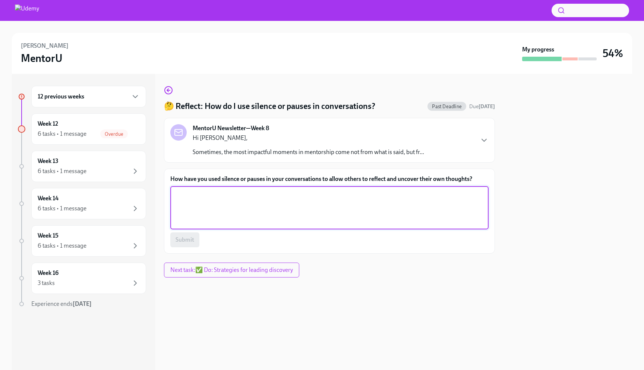
paste textarea "I have begun to use silence as a deliberate tool to improve our mentorship sess…"
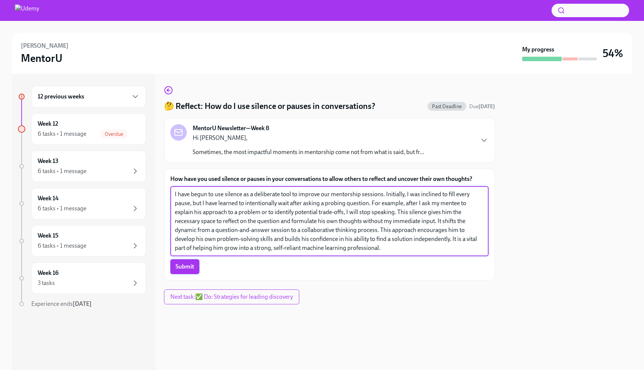
type textarea "I have begun to use silence as a deliberate tool to improve our mentorship sess…"
click at [193, 265] on span "Submit" at bounding box center [185, 266] width 19 height 7
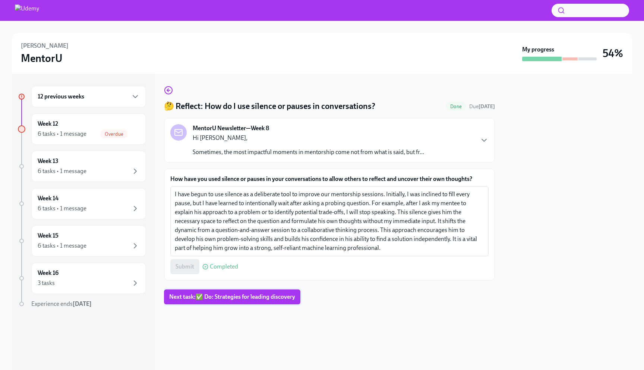
click at [217, 297] on span "Next task : ✅ Do: Strategies for leading discovery" at bounding box center [232, 296] width 126 height 7
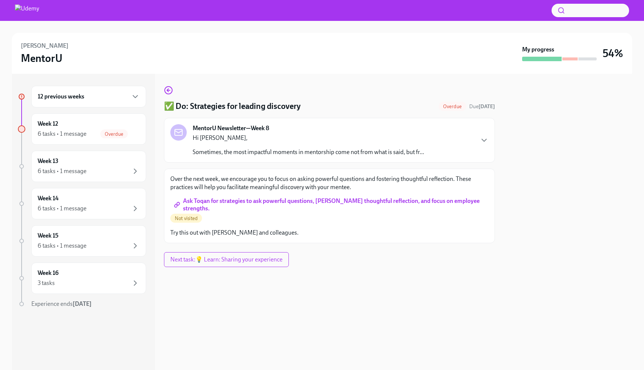
click at [248, 209] on link "Ask Toqan for strategies to ask powerful questions, foster thoughtful reflectio…" at bounding box center [329, 204] width 318 height 15
click at [251, 258] on span "Next task : 💡 Learn: Sharing your experience" at bounding box center [226, 259] width 112 height 7
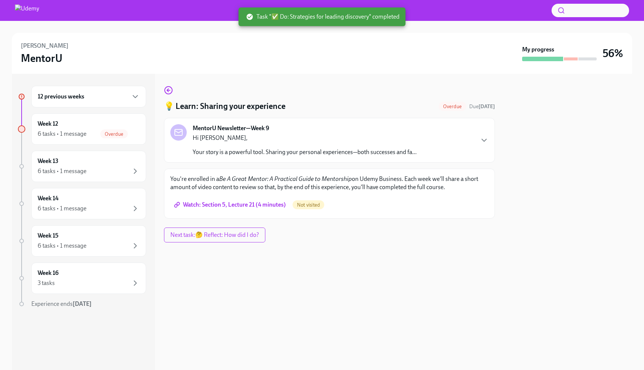
click at [256, 207] on span "Watch: Section 5, Lecture 21 (4 minutes)" at bounding box center [231, 204] width 110 height 7
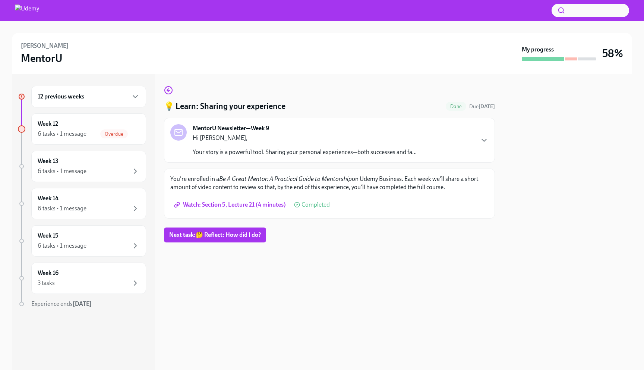
click at [241, 239] on button "Next task : 🤔 Reflect: How did I do?" at bounding box center [215, 234] width 102 height 15
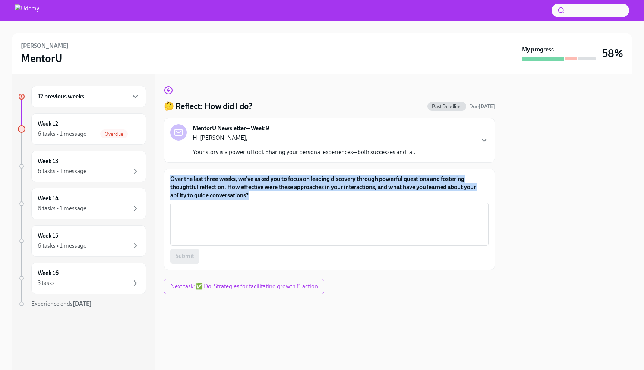
drag, startPoint x: 171, startPoint y: 178, endPoint x: 253, endPoint y: 194, distance: 83.6
click at [253, 194] on label "Over the last three weeks, we've asked you to focus on leading discovery throug…" at bounding box center [329, 187] width 318 height 25
copy label "Over the last three weeks, we've asked you to focus on leading discovery throug…"
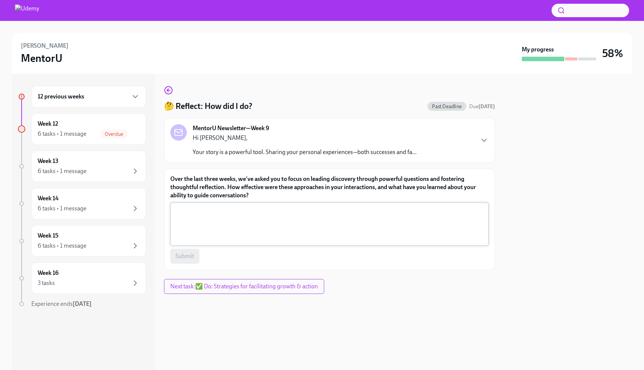
click at [287, 226] on textarea "Over the last three weeks, we've asked you to focus on leading discovery throug…" at bounding box center [329, 224] width 309 height 36
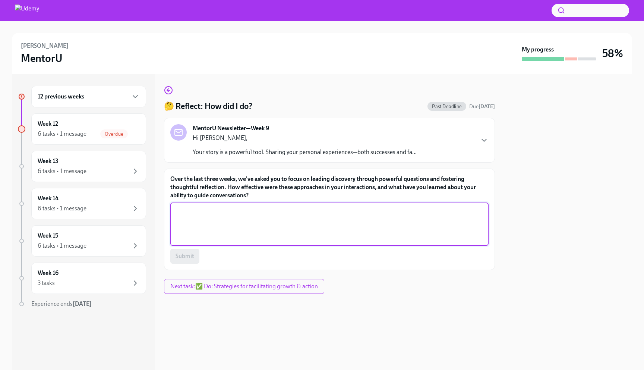
paste textarea "Focusing on powerful questions and fostering reflection has been highly effecti…"
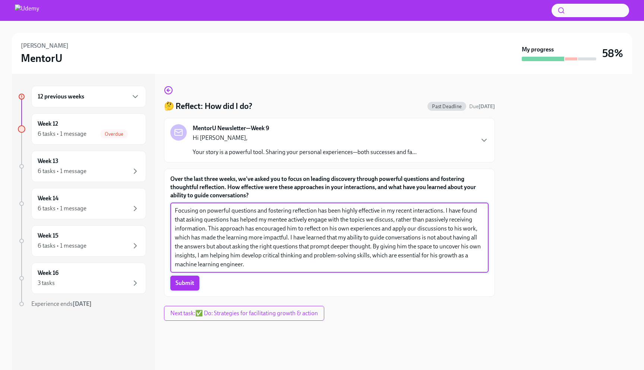
type textarea "Focusing on powerful questions and fostering reflection has been highly effecti…"
click at [192, 281] on span "Submit" at bounding box center [185, 282] width 19 height 7
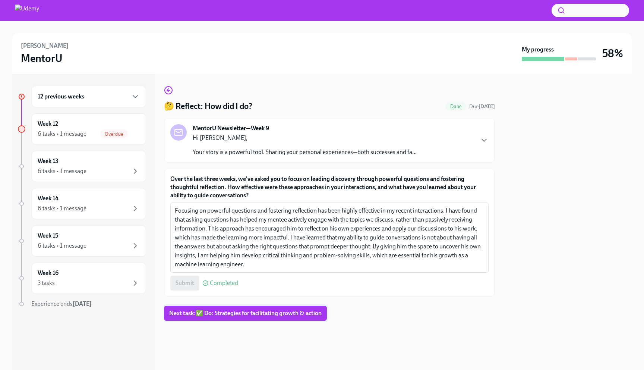
click at [233, 312] on span "Next task : ✅ Do: Strategies for facilitating growth & action" at bounding box center [245, 312] width 152 height 7
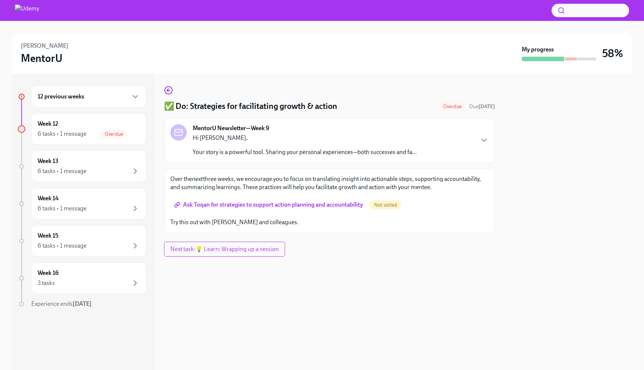
click at [214, 202] on span "Ask Toqan for strategies to support action planning and accountability" at bounding box center [270, 204] width 188 height 7
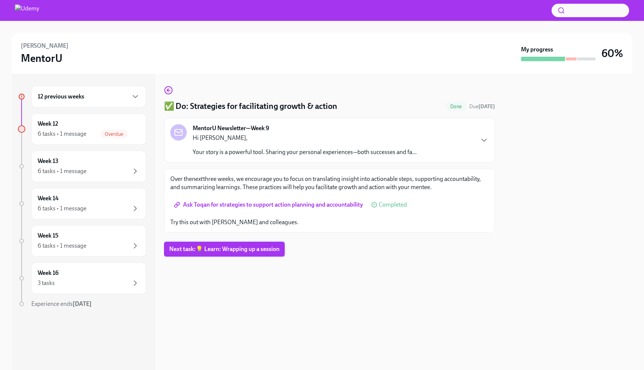
click at [253, 254] on button "Next task : 💡 Learn: Wrapping up a session" at bounding box center [224, 249] width 121 height 15
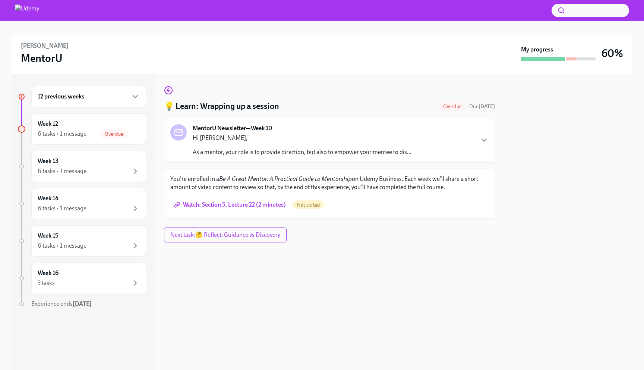
click at [262, 204] on span "Watch: Section 5, Lecture 22 (2 minutes)" at bounding box center [231, 204] width 110 height 7
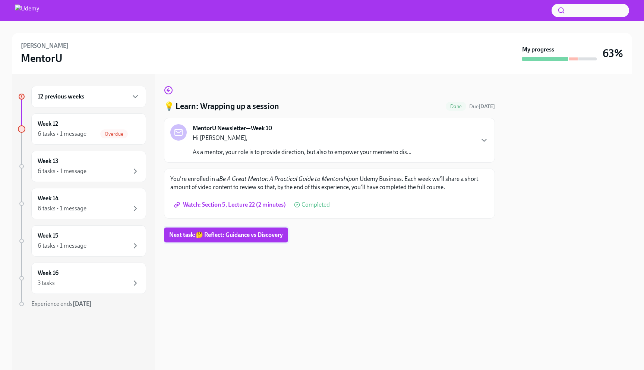
click at [219, 236] on span "Next task : 🤔 Reflect: Guidance vs Discovery" at bounding box center [226, 234] width 114 height 7
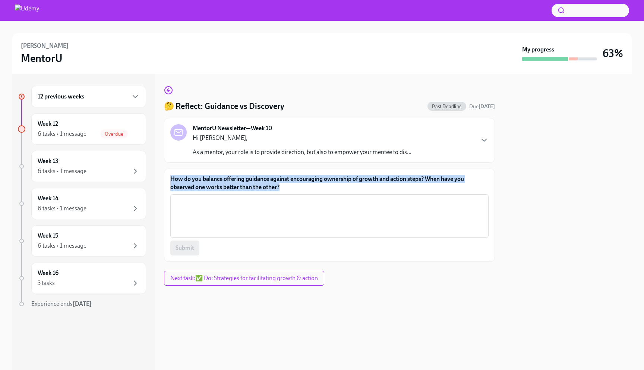
drag, startPoint x: 170, startPoint y: 177, endPoint x: 291, endPoint y: 191, distance: 121.9
click at [291, 191] on div "How do you balance offering guidance against encouraging ownership of growth an…" at bounding box center [329, 215] width 331 height 93
copy label "How do you balance offering guidance against encouraging ownership of growth an…"
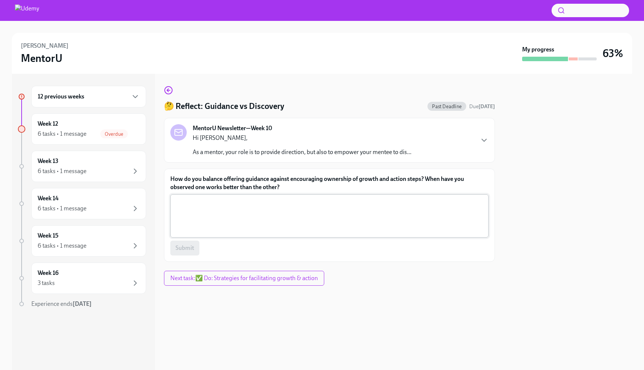
click at [255, 227] on textarea "How do you balance offering guidance against encouraging ownership of growth an…" at bounding box center [329, 216] width 309 height 36
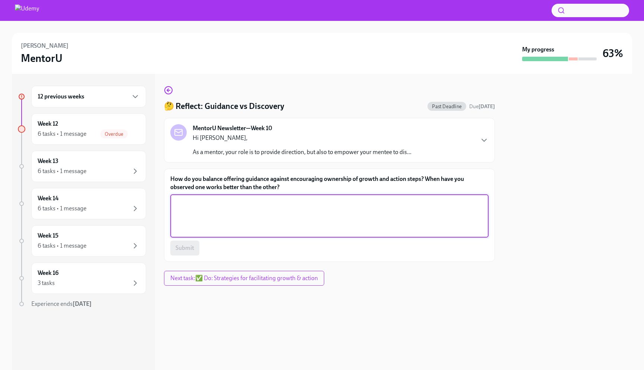
paste textarea "Balancing guidance and encouraging ownership is one of the most important aspec…"
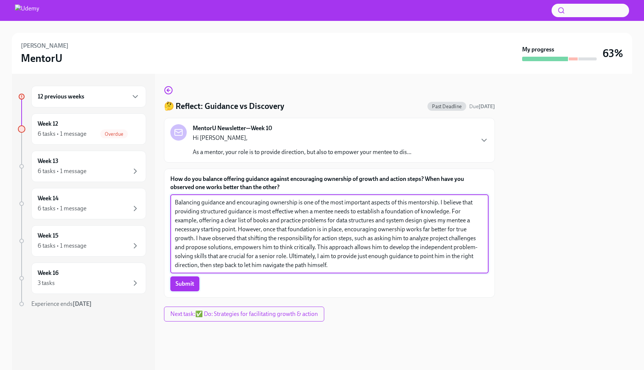
type textarea "Balancing guidance and encouraging ownership is one of the most important aspec…"
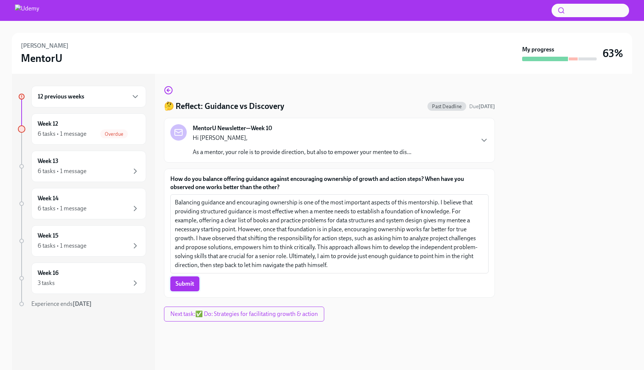
click at [190, 288] on button "Submit" at bounding box center [184, 283] width 29 height 15
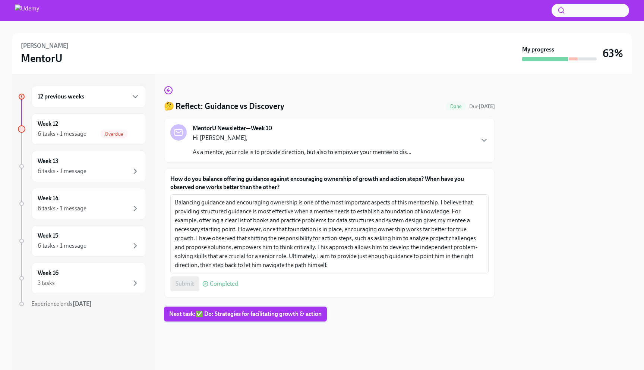
click at [196, 316] on span "Next task : ✅ Do: Strategies for facilitating growth & action" at bounding box center [245, 313] width 152 height 7
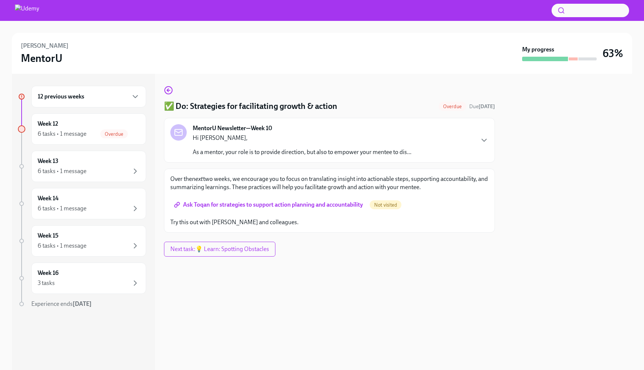
click at [260, 202] on span "Ask Toqan for strategies to support action planning and accountability" at bounding box center [270, 204] width 188 height 7
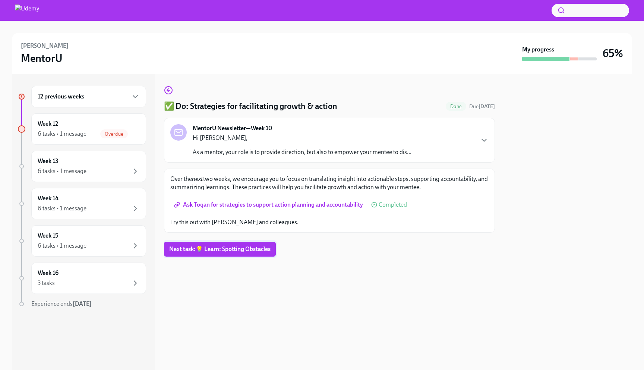
click at [220, 249] on span "Next task : 💡 Learn: Spotting Obstacles" at bounding box center [219, 248] width 101 height 7
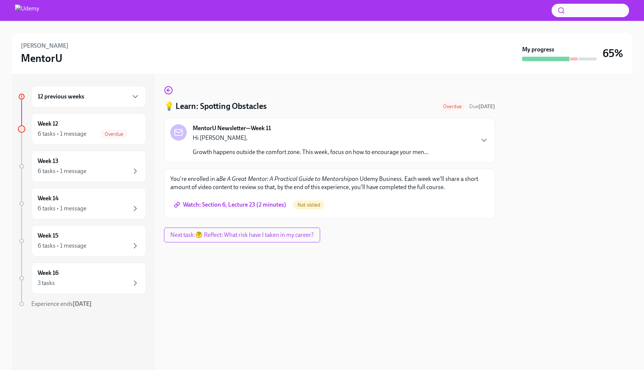
click at [250, 202] on span "Watch: Section 6, Lecture 23 (2 minutes)" at bounding box center [231, 204] width 111 height 7
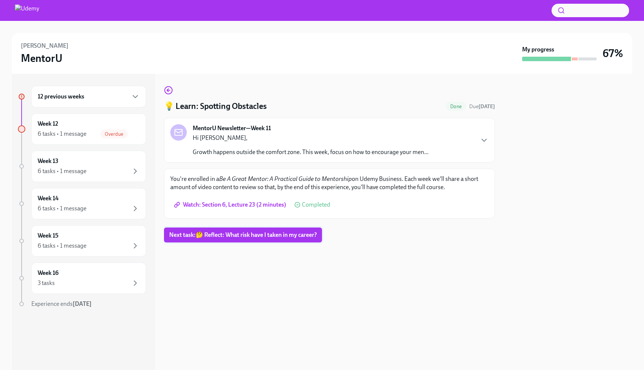
click at [243, 237] on span "Next task : 🤔 Reflect: What risk have I taken in my career?" at bounding box center [243, 234] width 148 height 7
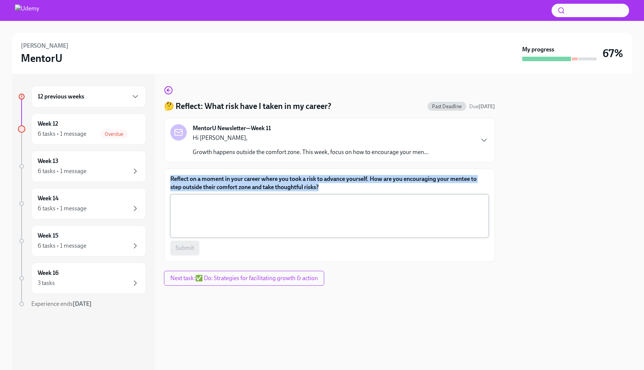
drag, startPoint x: 171, startPoint y: 178, endPoint x: 340, endPoint y: 195, distance: 169.7
click at [340, 195] on form "Reflect on a moment in your career where you took a risk to advance yourself. H…" at bounding box center [329, 215] width 318 height 81
copy form "Reflect on a moment in your career where you took a risk to advance yourself. H…"
click at [322, 217] on textarea "Reflect on a moment in your career where you took a risk to advance yourself. H…" at bounding box center [329, 216] width 309 height 36
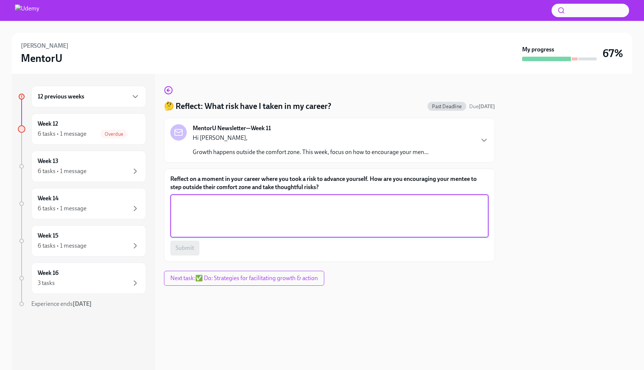
paste textarea "A significant risk I took in my career was transitioning from a traditional rol…"
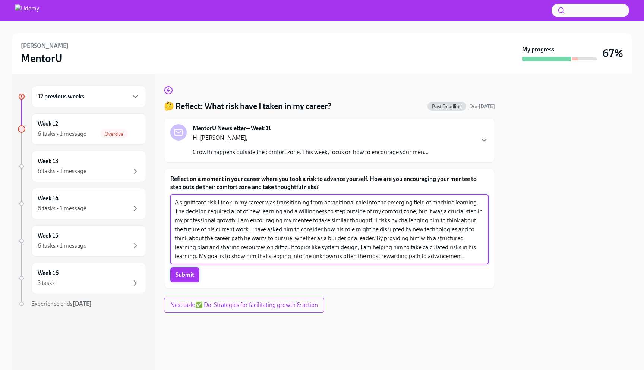
type textarea "A significant risk I took in my career was transitioning from a traditional rol…"
click at [188, 277] on span "Submit" at bounding box center [185, 274] width 19 height 7
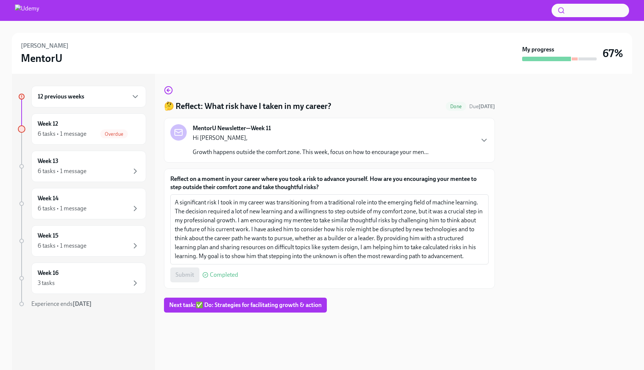
click at [196, 302] on span "Next task : ✅ Do: Strategies for facilitating growth & action" at bounding box center [245, 304] width 152 height 7
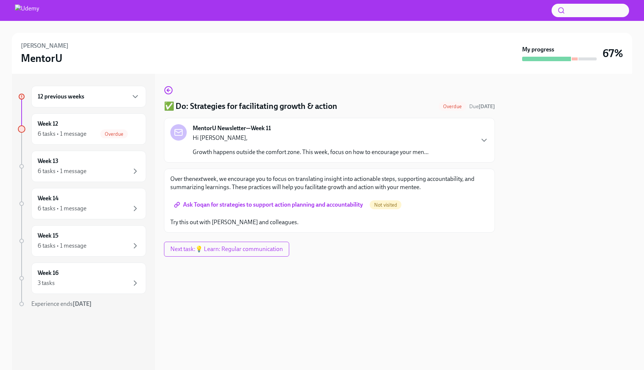
click at [260, 203] on span "Ask Toqan for strategies to support action planning and accountability" at bounding box center [270, 204] width 188 height 7
click at [277, 209] on link "Ask Toqan for strategies to support action planning and accountability" at bounding box center [269, 204] width 198 height 15
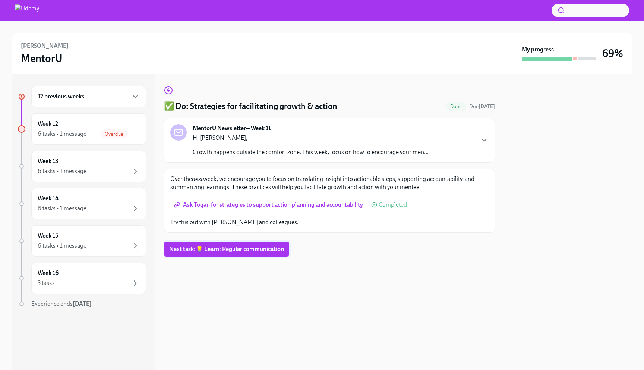
click at [262, 250] on span "Next task : 💡 Learn: Regular communication" at bounding box center [226, 248] width 115 height 7
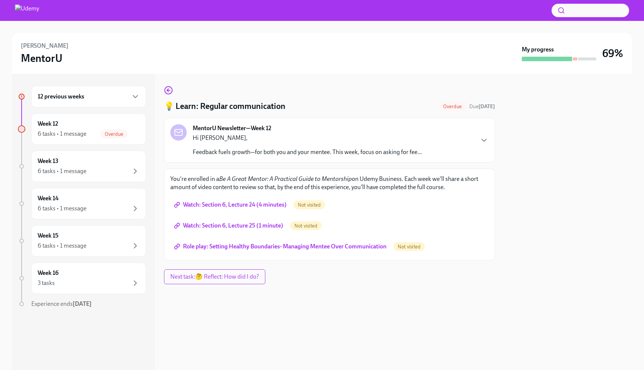
click at [260, 204] on span "Watch: Section 6, Lecture 24 (4 minutes)" at bounding box center [231, 204] width 111 height 7
click at [255, 203] on span "Watch: Section 6, Lecture 24 (4 minutes)" at bounding box center [231, 204] width 111 height 7
click at [259, 225] on span "Watch: Section 6, Lecture 25 (1 minute)" at bounding box center [230, 225] width 108 height 7
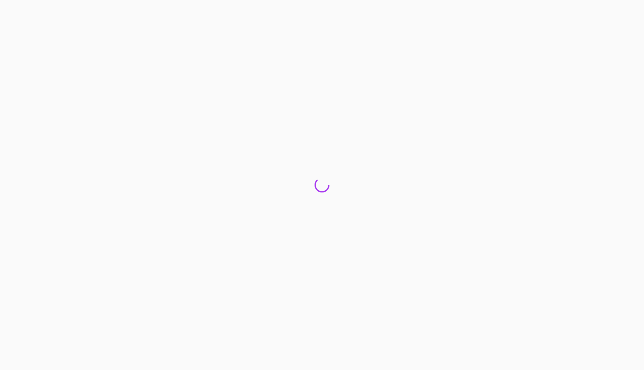
click at [310, 248] on div at bounding box center [322, 185] width 644 height 370
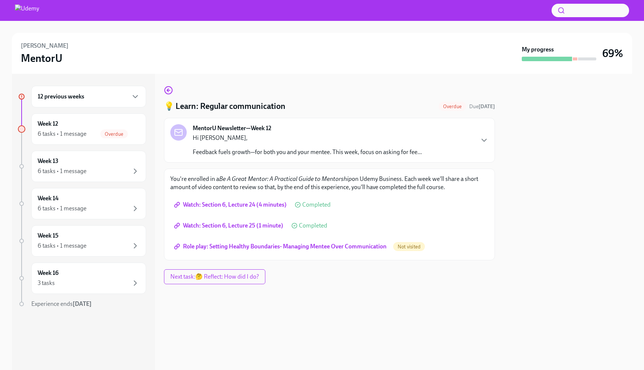
click at [310, 248] on span "Role play: Setting Healthy Boundaries- Managing Mentee Over Communication" at bounding box center [281, 246] width 211 height 7
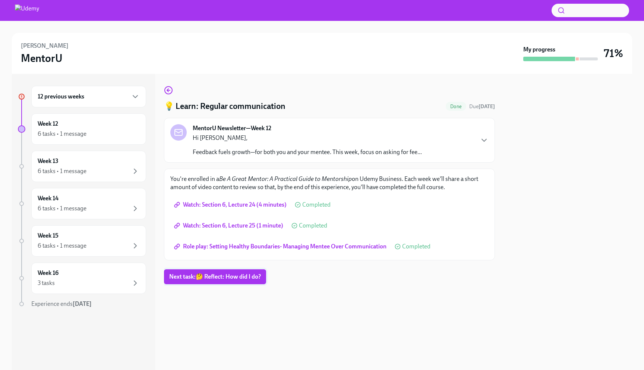
click at [230, 278] on span "Next task : 🤔 Reflect: How did I do?" at bounding box center [215, 276] width 92 height 7
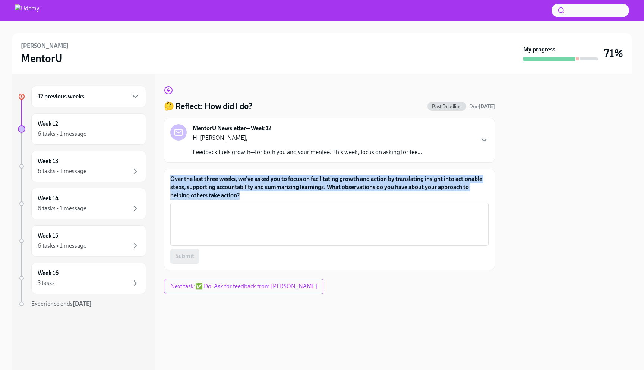
drag, startPoint x: 170, startPoint y: 177, endPoint x: 245, endPoint y: 196, distance: 78.1
click at [245, 196] on div "Over the last three weeks, we've asked you to focus on facilitating growth and …" at bounding box center [329, 219] width 331 height 101
copy label "Over the last three weeks, we've asked you to focus on facilitating growth and …"
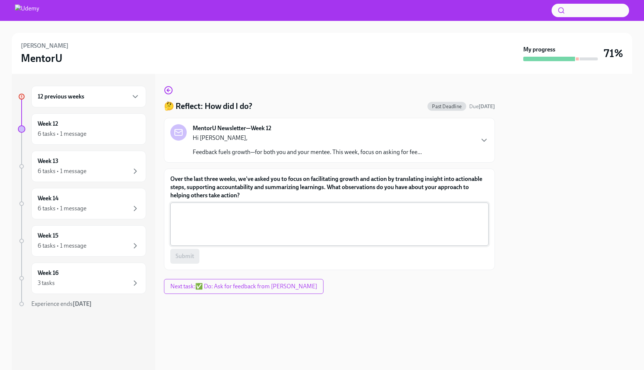
click at [232, 230] on textarea "Over the last three weeks, we've asked you to focus on facilitating growth and …" at bounding box center [329, 224] width 309 height 36
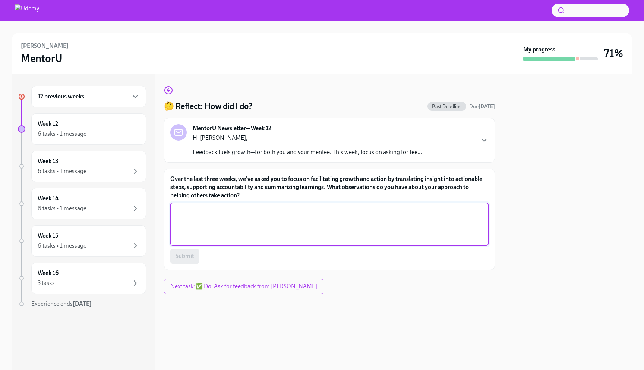
paste textarea "I have been focusing on translating our discussions into concrete, actionable s…"
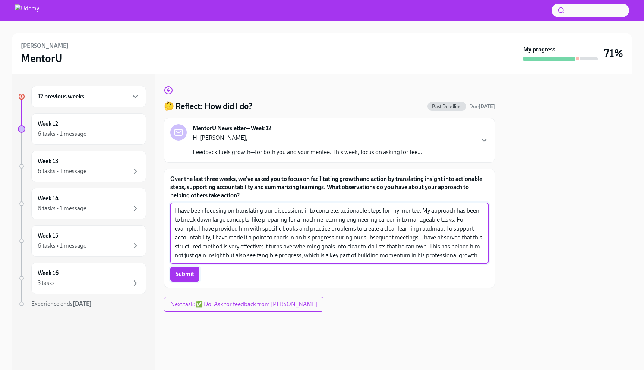
type textarea "I have been focusing on translating our discussions into concrete, actionable s…"
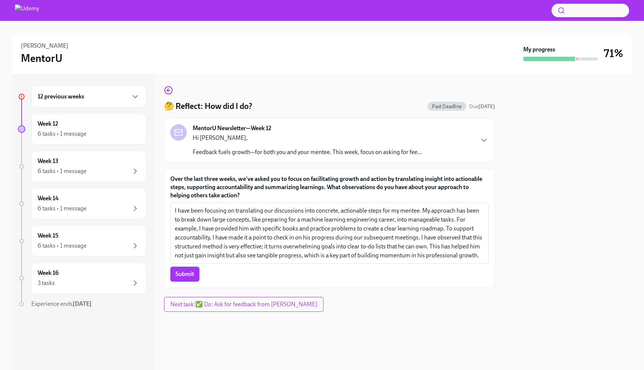
click at [189, 273] on span "Submit" at bounding box center [185, 273] width 19 height 7
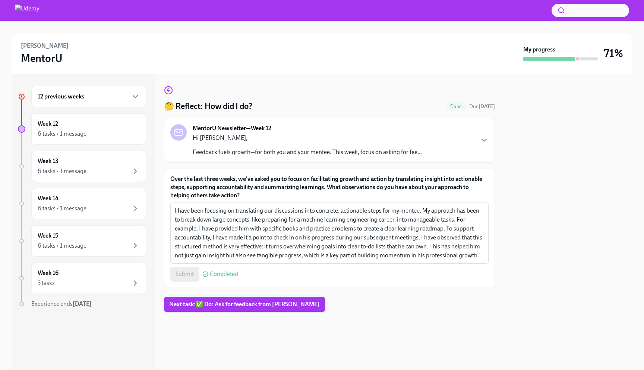
click at [280, 303] on span "Next task : ✅ Do: Ask for feedback from Tyler" at bounding box center [244, 303] width 151 height 7
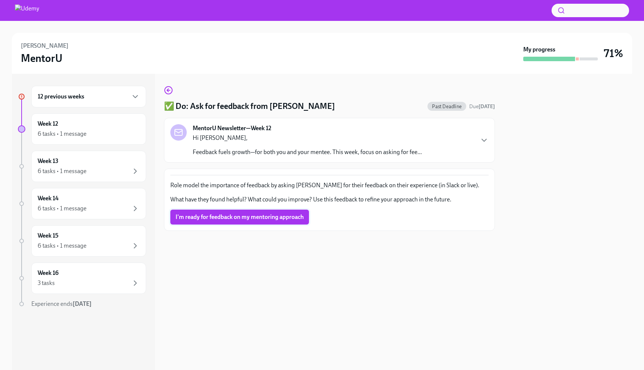
click at [249, 222] on button "I'm ready for feedback on my mentoring approach" at bounding box center [239, 217] width 139 height 15
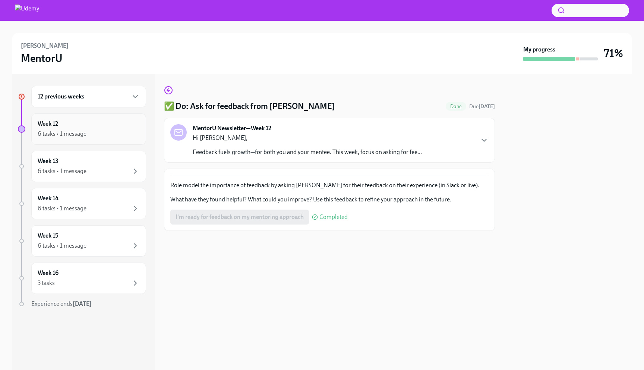
click at [129, 137] on div "6 tasks • 1 message" at bounding box center [89, 133] width 102 height 9
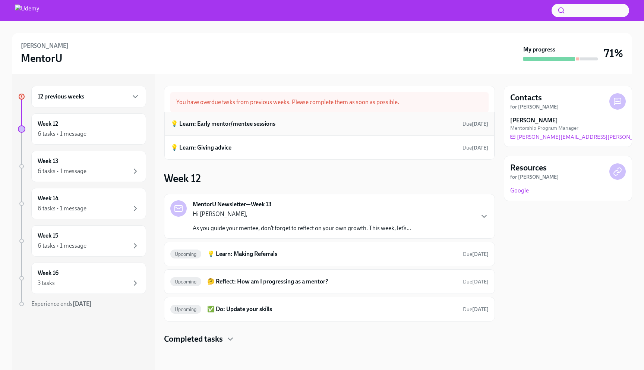
click at [220, 128] on div "💡 Learn: Early mentor/mentee sessions Due Aug 1st" at bounding box center [330, 123] width 318 height 11
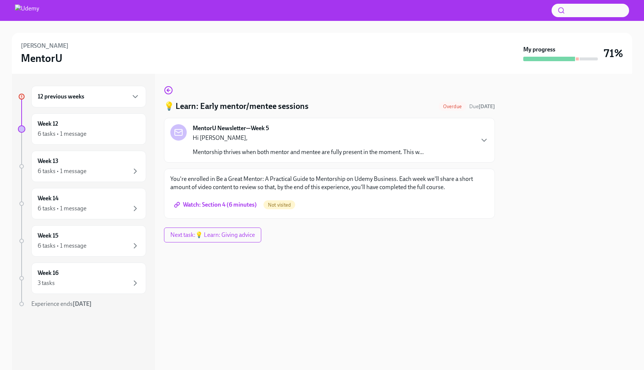
click at [223, 207] on span "Watch: Section 4 (6 minutes)" at bounding box center [216, 204] width 81 height 7
click at [246, 234] on span "Next task : 💡 Learn: Giving advice" at bounding box center [212, 234] width 85 height 7
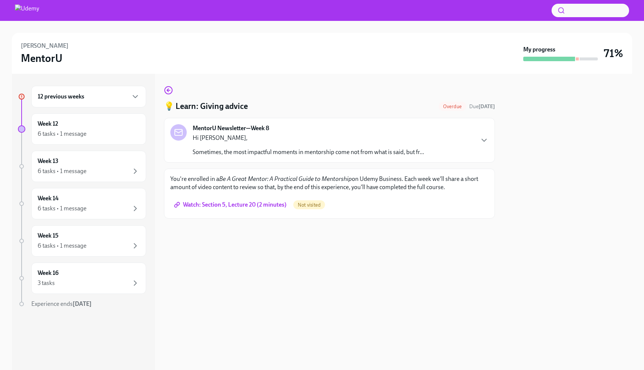
click at [259, 204] on span "Watch: Section 5, Lecture 20 (2 minutes)" at bounding box center [231, 204] width 111 height 7
click at [276, 203] on span "Watch: Section 5, Lecture 20 (2 minutes)" at bounding box center [231, 204] width 111 height 7
